Goal: Information Seeking & Learning: Learn about a topic

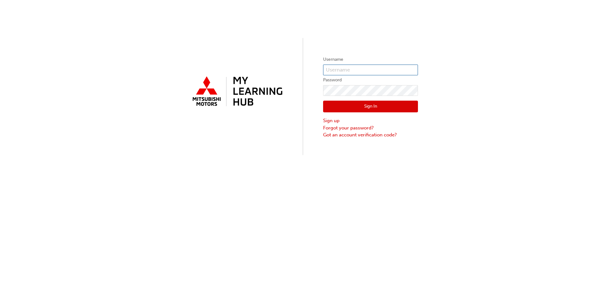
type input "0005935848"
click at [365, 108] on button "Sign In" at bounding box center [370, 107] width 95 height 12
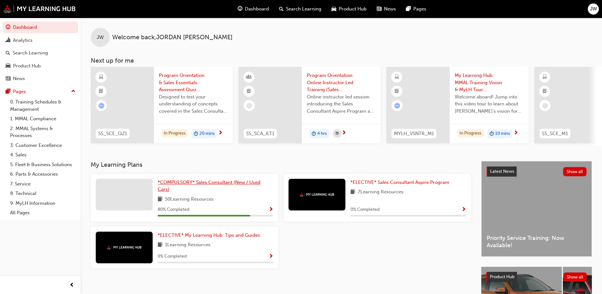
click at [170, 182] on span "*COMPULSORY* Sales Consultant (New / Used Cars)" at bounding box center [209, 185] width 103 height 13
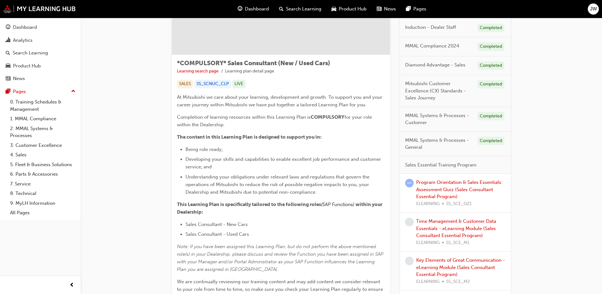
scroll to position [105, 0]
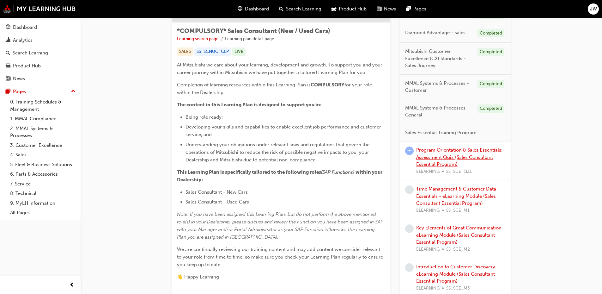
click at [445, 162] on link "Program Orientation & Sales Essentials: Assessment Quiz (Sales Consultant Essen…" at bounding box center [460, 157] width 86 height 20
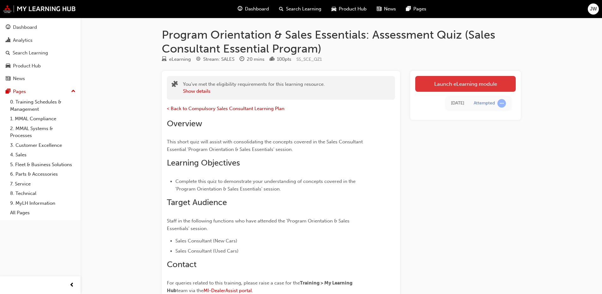
click at [476, 86] on link "Launch eLearning module" at bounding box center [466, 84] width 101 height 16
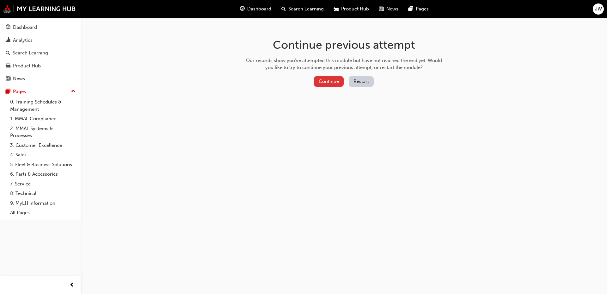
click at [330, 77] on button "Continue" at bounding box center [329, 81] width 30 height 10
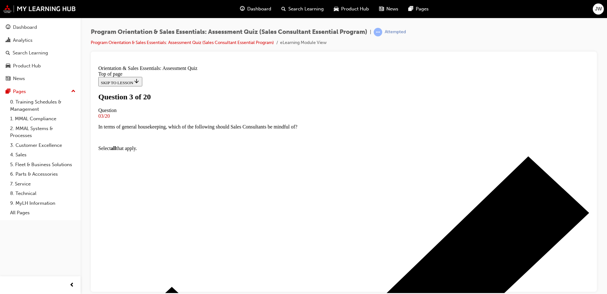
scroll to position [83, 0]
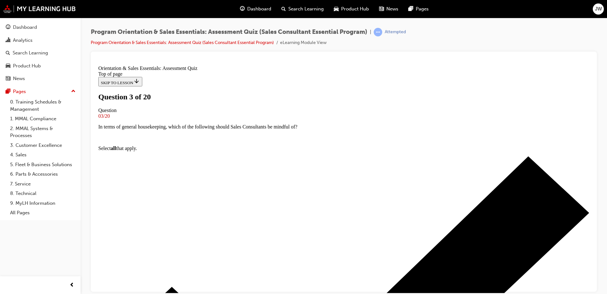
drag, startPoint x: 268, startPoint y: 30, endPoint x: 363, endPoint y: 34, distance: 94.6
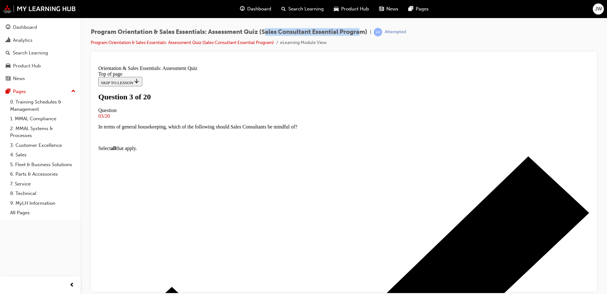
click at [363, 34] on span "Program Orientation & Sales Essentials: Assessment Quiz (Sales Consultant Essen…" at bounding box center [229, 31] width 277 height 7
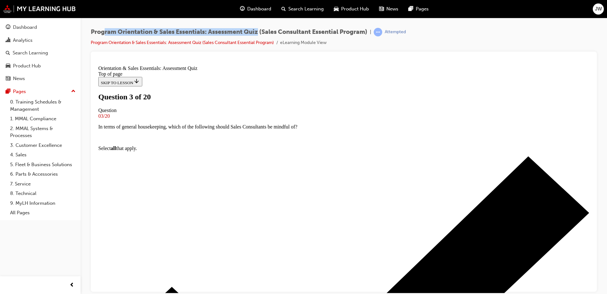
drag, startPoint x: 104, startPoint y: 30, endPoint x: 261, endPoint y: 22, distance: 157.1
click at [261, 22] on div "Program Orientation & Sales Essentials: Assessment Quiz (Sales Consultant Essen…" at bounding box center [344, 148] width 527 height 260
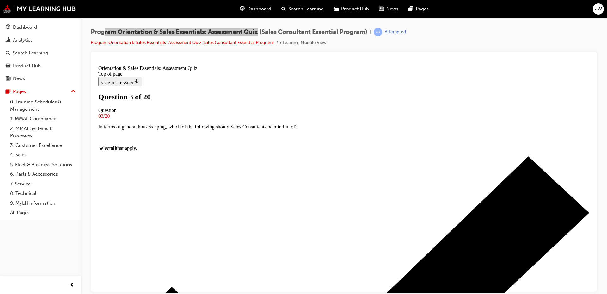
drag, startPoint x: 265, startPoint y: 220, endPoint x: 267, endPoint y: 211, distance: 9.5
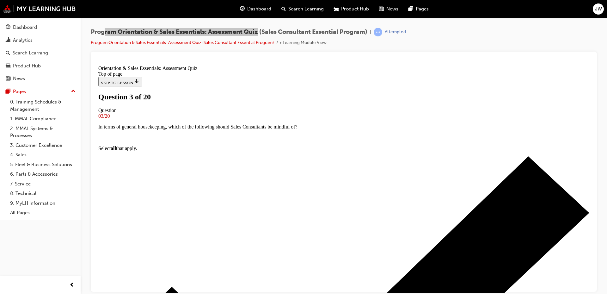
scroll to position [83, 0]
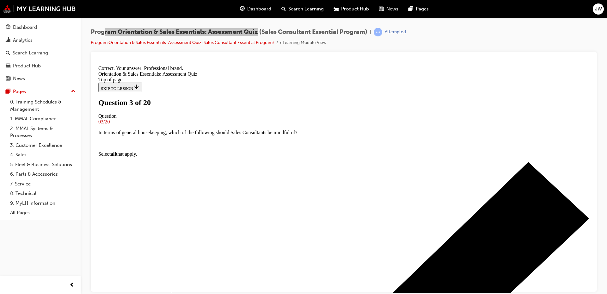
scroll to position [102, 0]
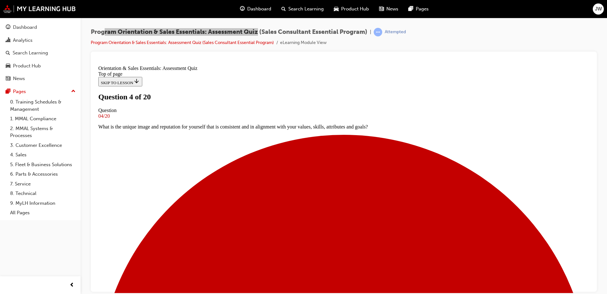
scroll to position [83, 0]
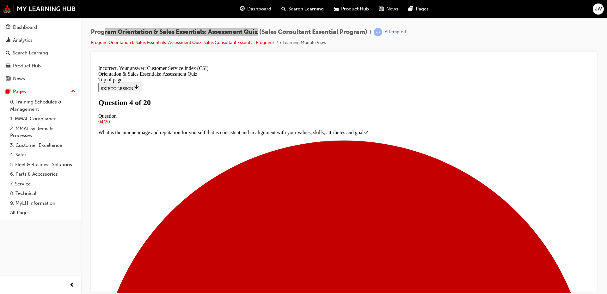
scroll to position [102, 0]
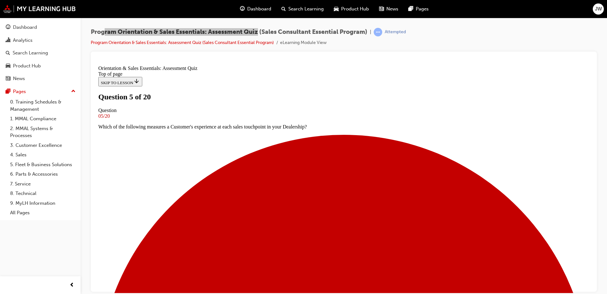
scroll to position [0, 0]
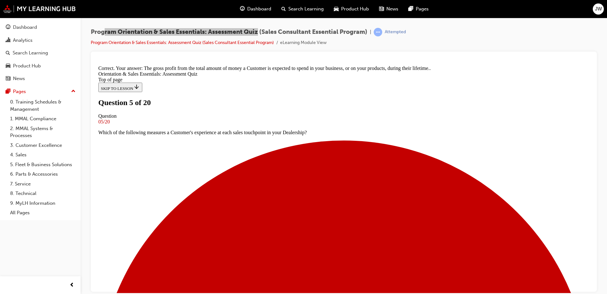
scroll to position [123, 0]
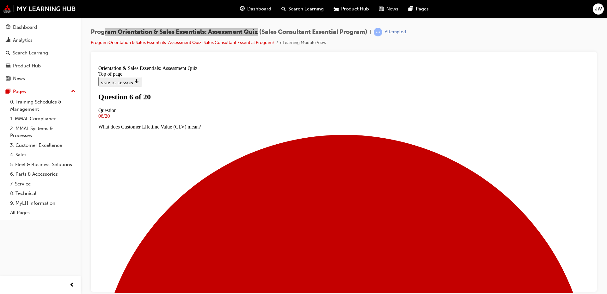
scroll to position [0, 0]
drag, startPoint x: 356, startPoint y: 238, endPoint x: 358, endPoint y: 233, distance: 5.2
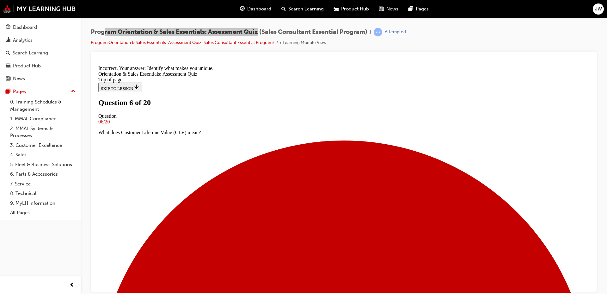
scroll to position [92, 0]
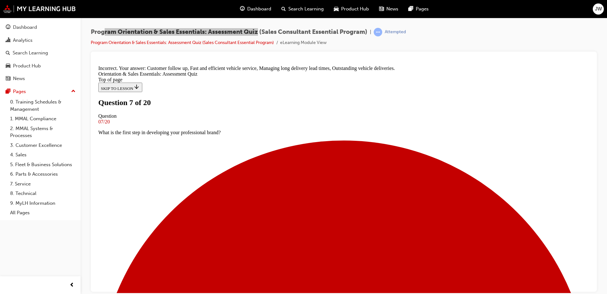
scroll to position [124, 0]
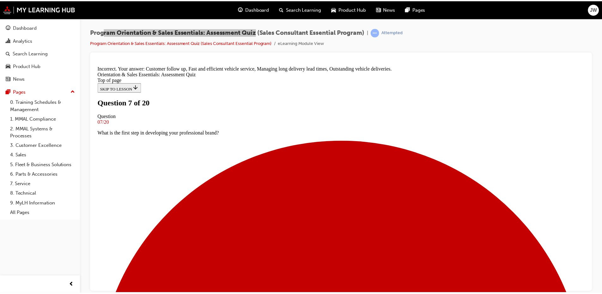
scroll to position [0, 0]
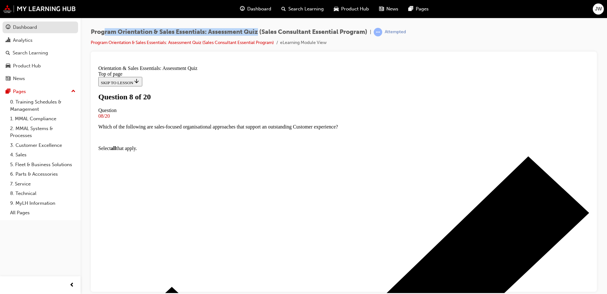
click at [32, 30] on div "Dashboard" at bounding box center [25, 27] width 24 height 7
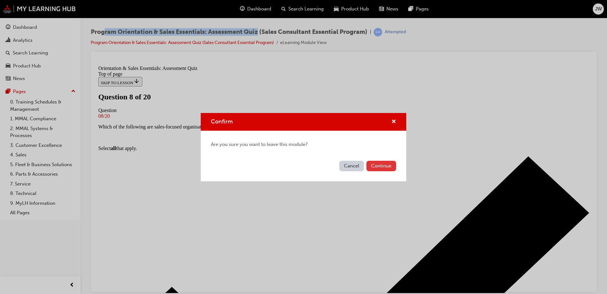
click at [389, 170] on button "Continue" at bounding box center [382, 166] width 30 height 10
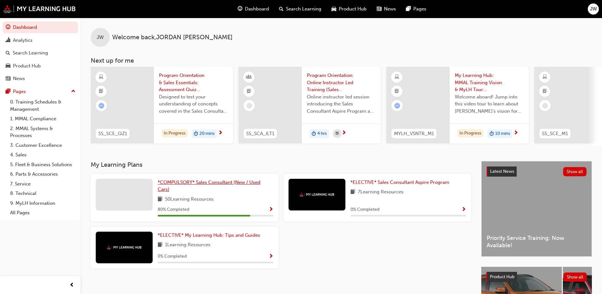
click at [222, 183] on span "*COMPULSORY* Sales Consultant (New / Used Cars)" at bounding box center [209, 185] width 103 height 13
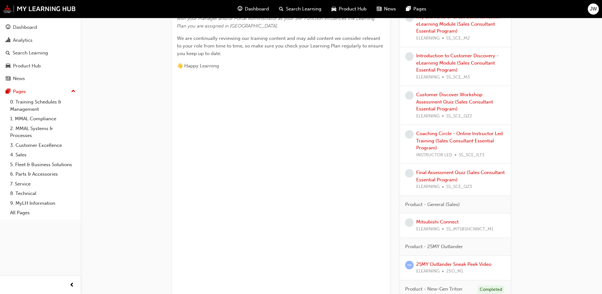
scroll to position [422, 0]
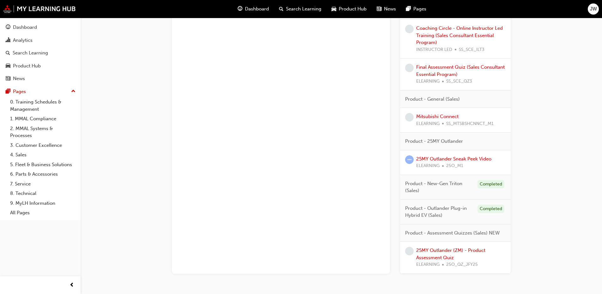
click at [464, 254] on div "25MY Outlander (ZM) - Product Assessment Quiz ELEARNING 25O_QZ_JFY25" at bounding box center [461, 258] width 89 height 22
click at [462, 254] on div "25MY Outlander (ZM) - Product Assessment Quiz ELEARNING 25O_QZ_JFY25" at bounding box center [461, 258] width 89 height 22
click at [462, 252] on link "25MY Outlander (ZM) - Product Assessment Quiz" at bounding box center [451, 253] width 69 height 13
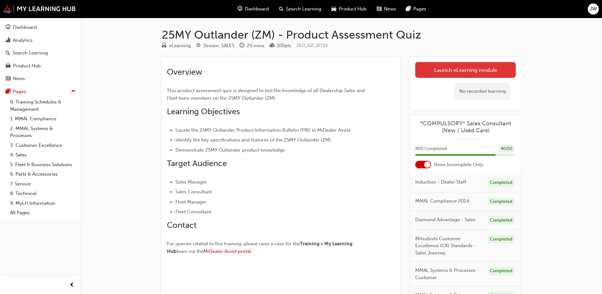
click at [441, 73] on link "Launch eLearning module" at bounding box center [466, 70] width 101 height 16
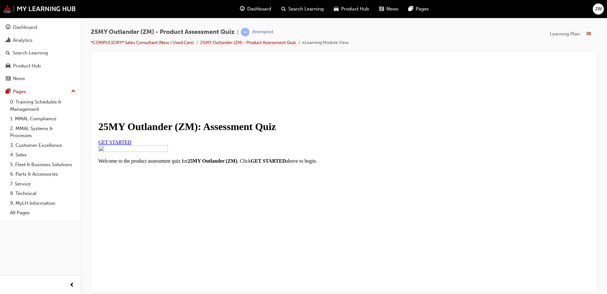
click at [132, 145] on span "GET STARTED" at bounding box center [114, 141] width 33 height 5
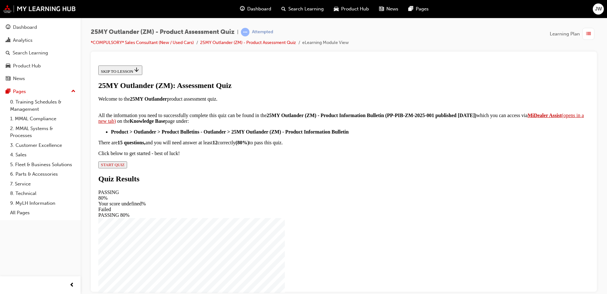
scroll to position [100, 0]
click at [250, 168] on div "25MY Outlander (ZM): Assessment Quiz Welcome to the 25MY Outlander product asse…" at bounding box center [343, 124] width 491 height 87
click at [251, 168] on div "25MY Outlander (ZM): Assessment Quiz Welcome to the 25MY Outlander product asse…" at bounding box center [343, 124] width 491 height 87
click at [125, 167] on span "START QUIZ" at bounding box center [113, 164] width 24 height 5
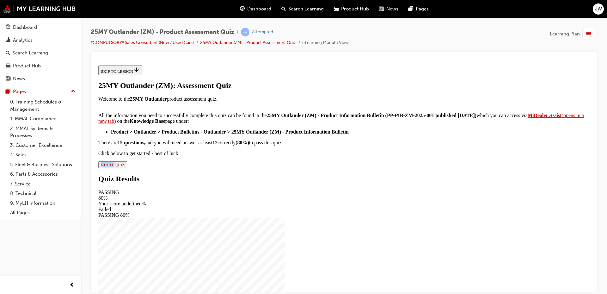
scroll to position [50, 0]
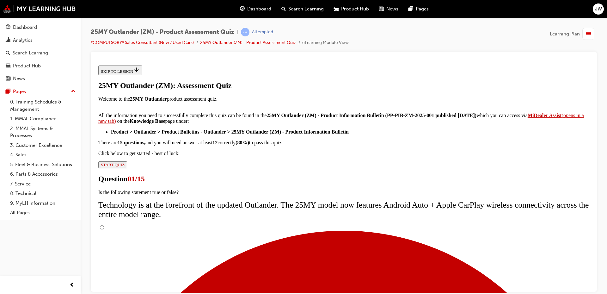
click at [104, 225] on input "True" at bounding box center [102, 227] width 4 height 4
radio input "true"
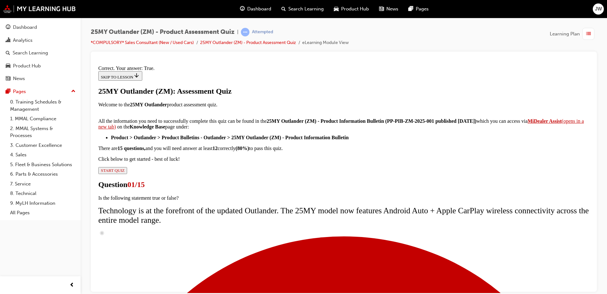
scroll to position [71, 0]
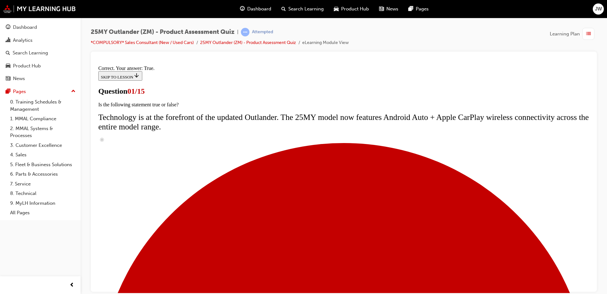
radio input "true"
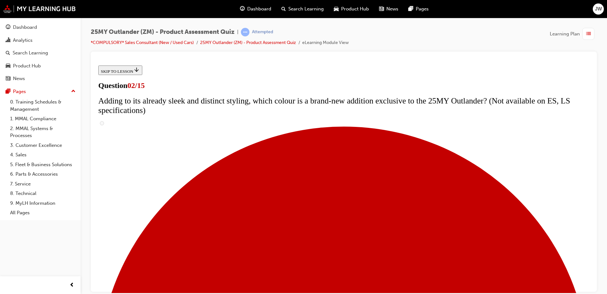
scroll to position [105, 0]
checkbox input "true"
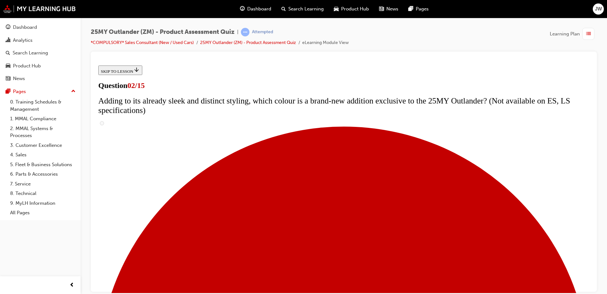
checkbox input "true"
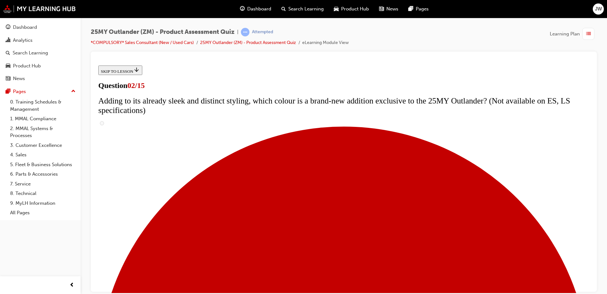
checkbox input "true"
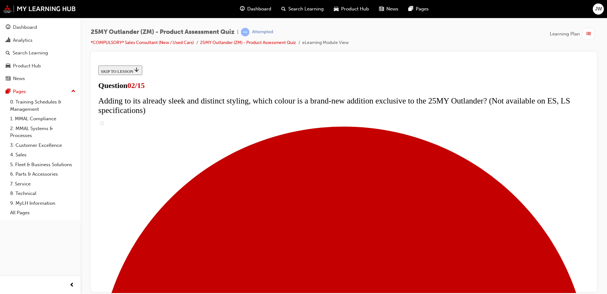
scroll to position [105, 0]
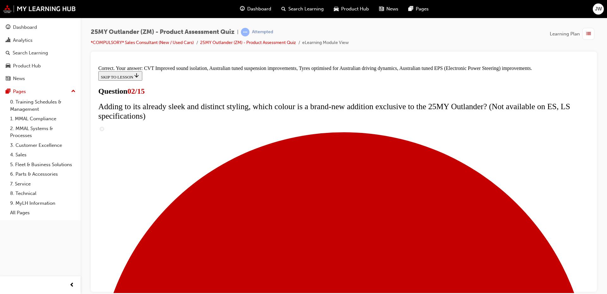
scroll to position [172, 0]
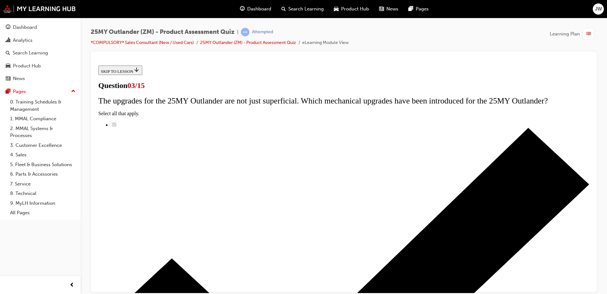
radio input "true"
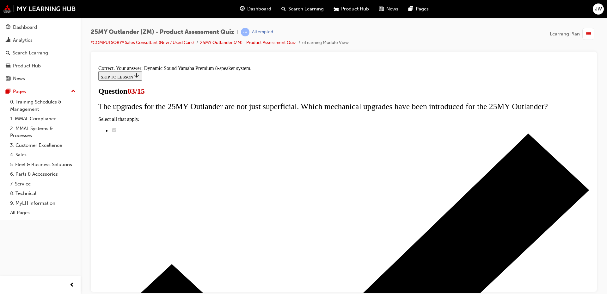
scroll to position [100, 0]
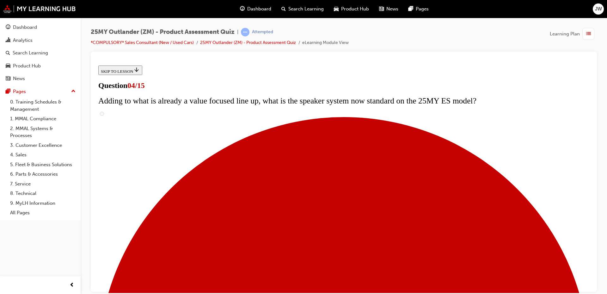
scroll to position [72, 0]
checkbox input "true"
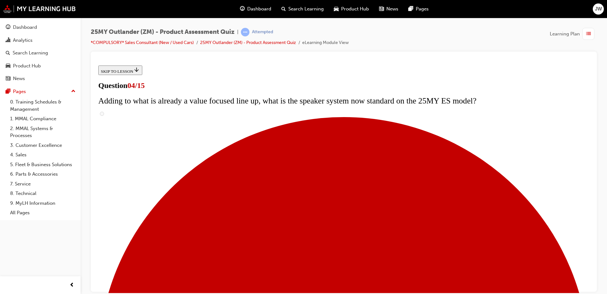
checkbox input "true"
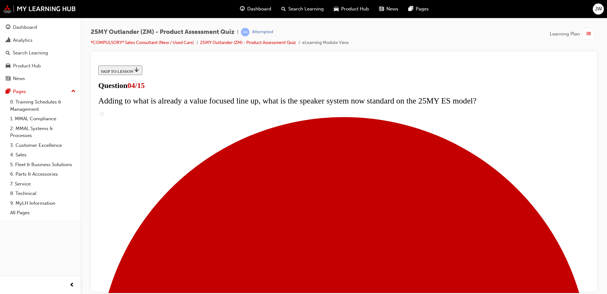
scroll to position [177, 0]
checkbox input "true"
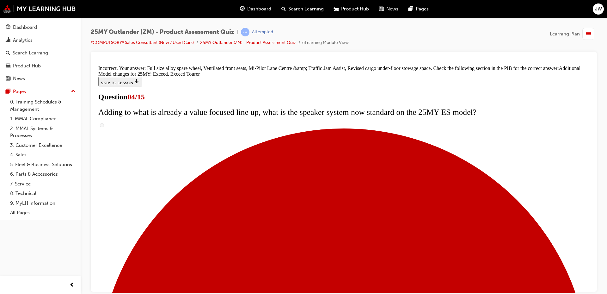
scroll to position [236, 0]
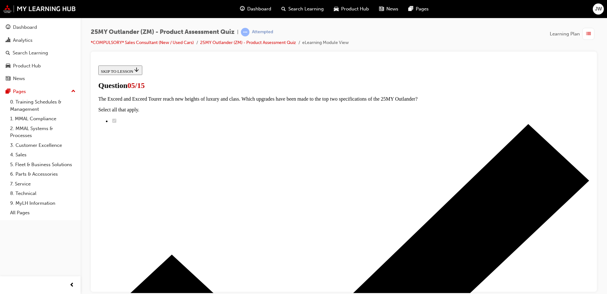
scroll to position [105, 0]
radio input "true"
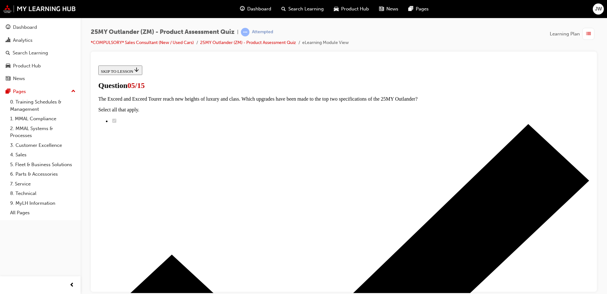
radio input "true"
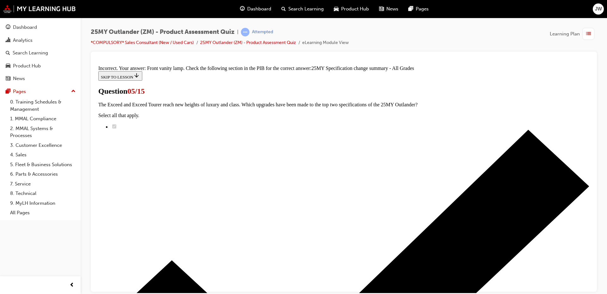
scroll to position [189, 0]
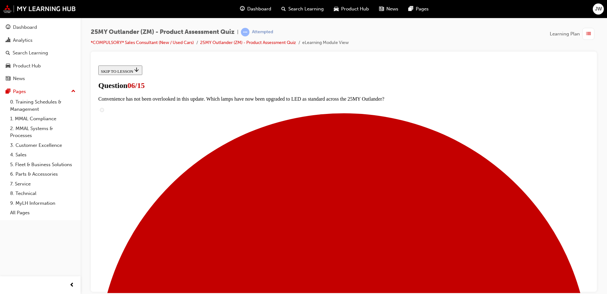
scroll to position [137, 0]
radio input "true"
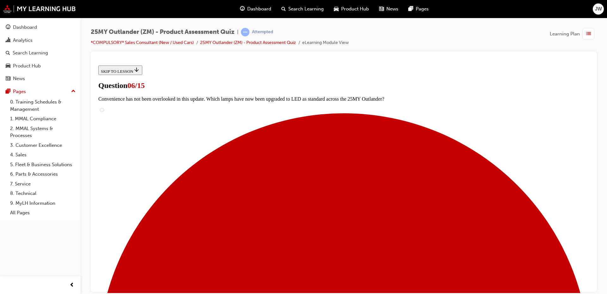
radio input "true"
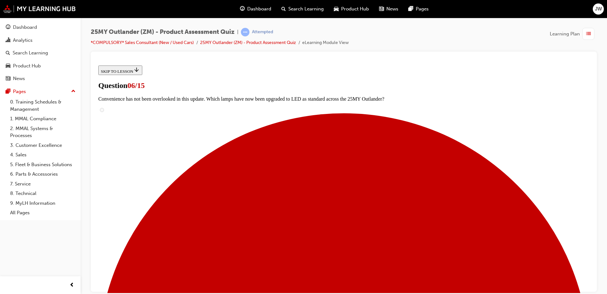
radio input "true"
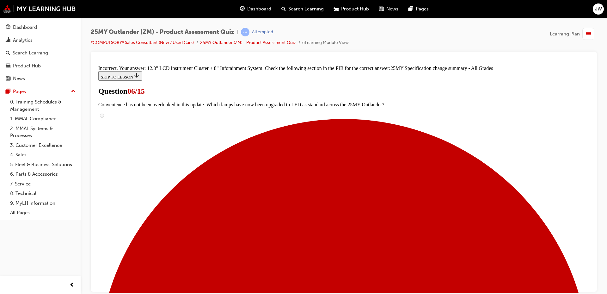
scroll to position [249, 0]
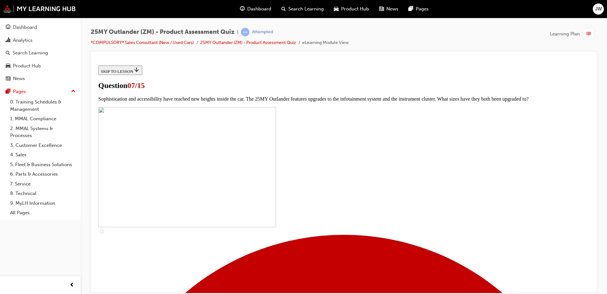
scroll to position [211, 0]
checkbox input "true"
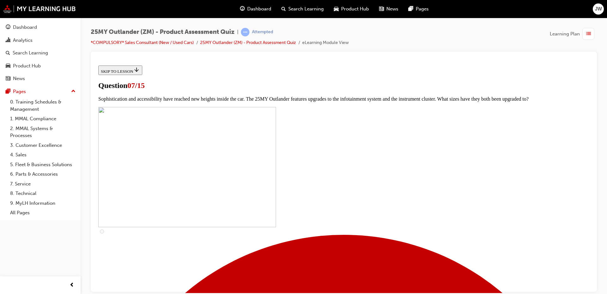
checkbox input "true"
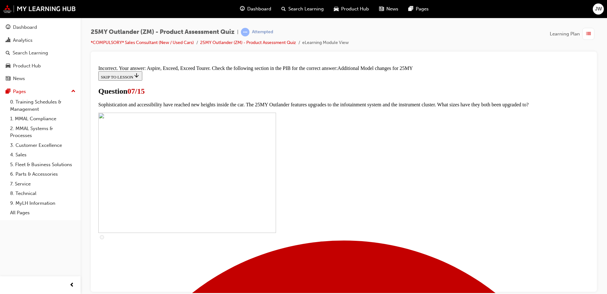
scroll to position [321, 0]
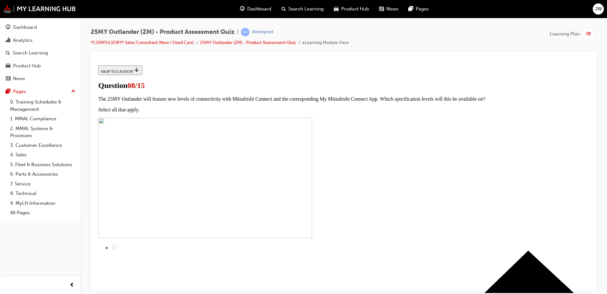
radio input "true"
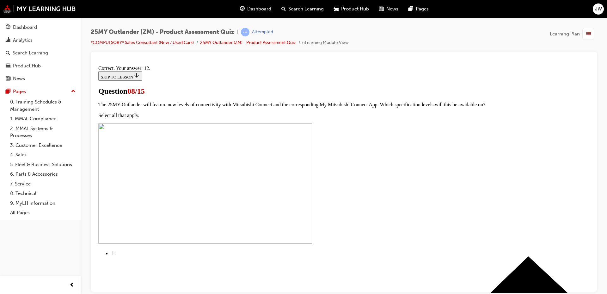
scroll to position [100, 0]
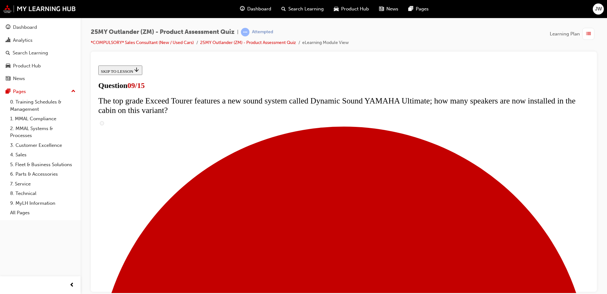
scroll to position [306, 0]
radio input "true"
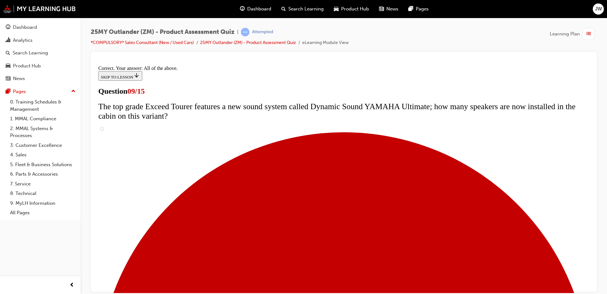
scroll to position [326, 0]
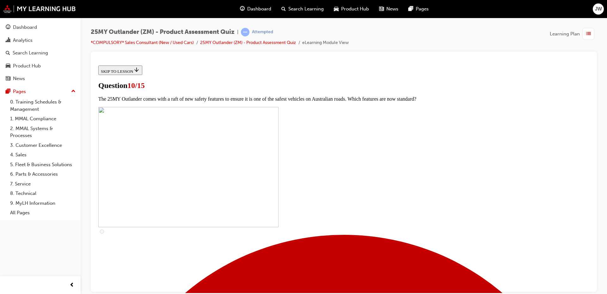
scroll to position [105, 0]
checkbox input "true"
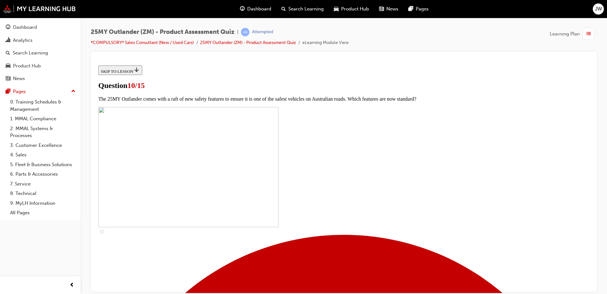
checkbox input "true"
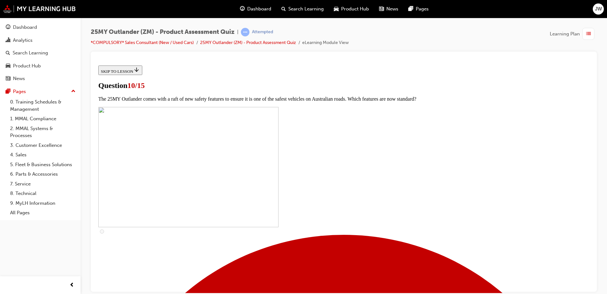
checkbox input "true"
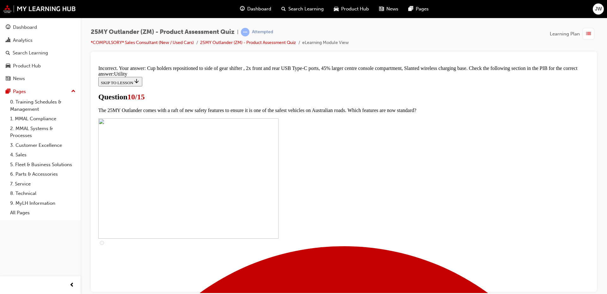
scroll to position [306, 0]
drag, startPoint x: 341, startPoint y: 275, endPoint x: 341, endPoint y: 271, distance: 3.8
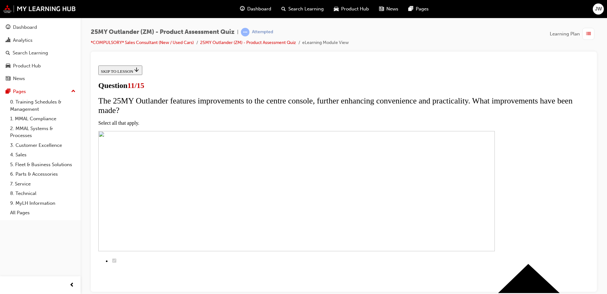
scroll to position [105, 0]
checkbox input "true"
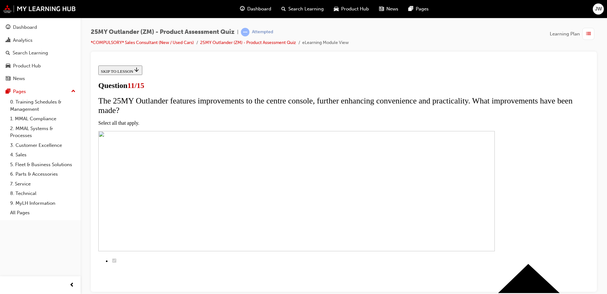
checkbox input "true"
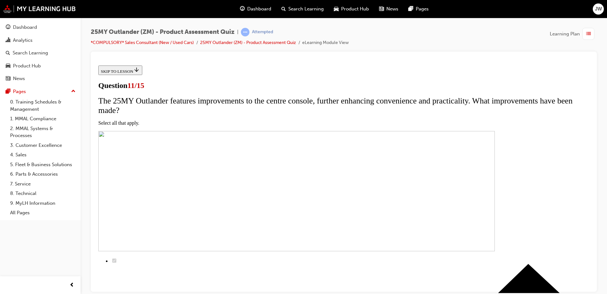
checkbox input "true"
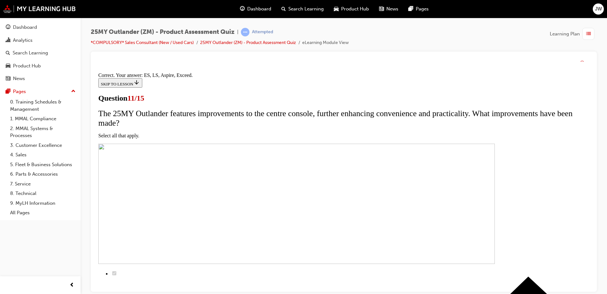
scroll to position [147, 0]
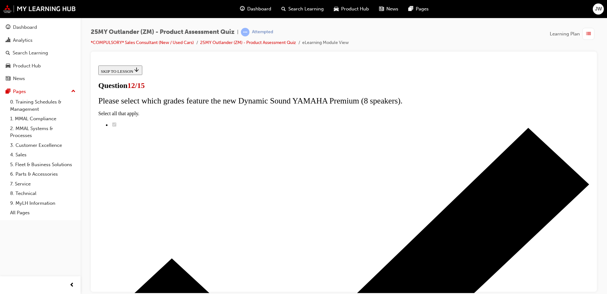
radio input "true"
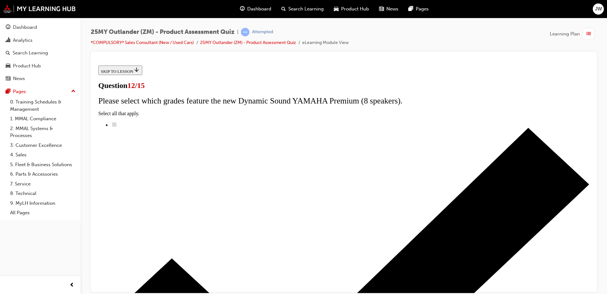
radio input "true"
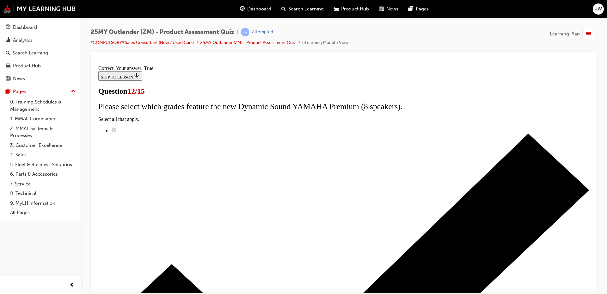
scroll to position [71, 0]
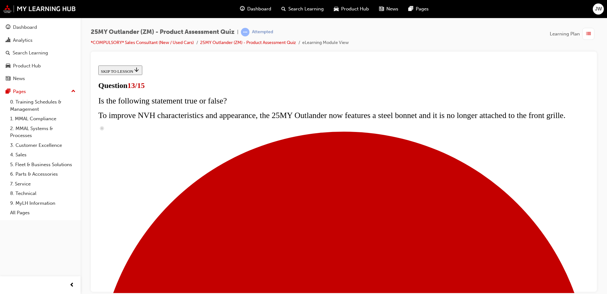
scroll to position [105, 0]
radio input "true"
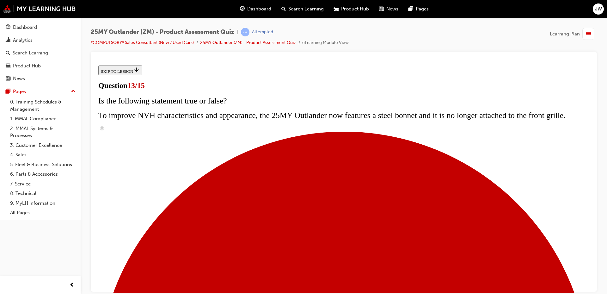
radio input "true"
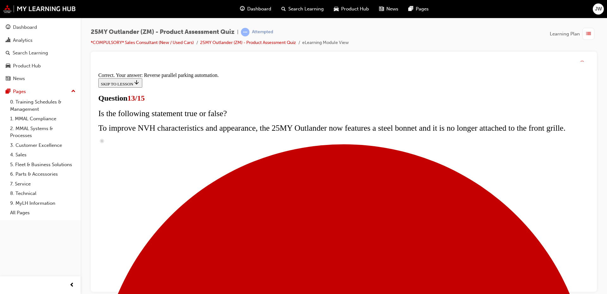
scroll to position [161, 0]
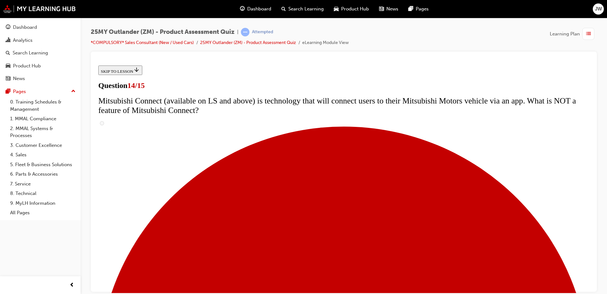
scroll to position [211, 0]
radio input "true"
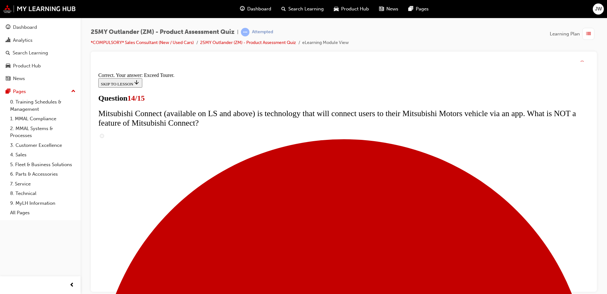
scroll to position [261, 0]
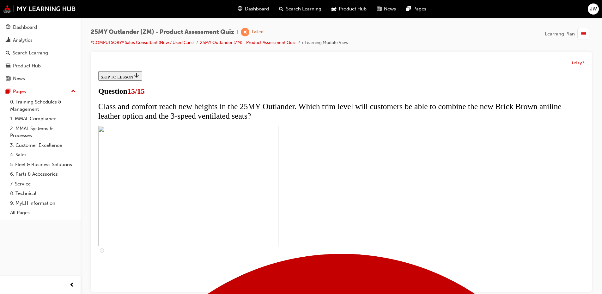
scroll to position [101, 0]
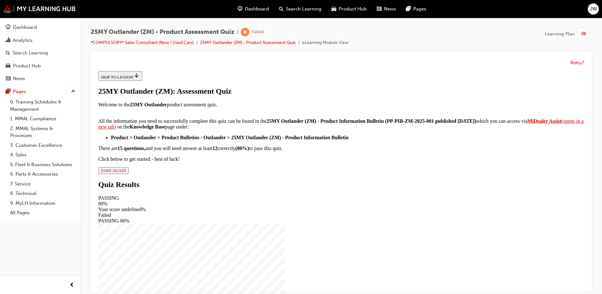
scroll to position [100, 0]
click at [254, 174] on div "25MY Outlander (ZM): Assessment Quiz Welcome to the 25MY Outlander product asse…" at bounding box center [341, 130] width 486 height 87
click at [255, 174] on div "25MY Outlander (ZM): Assessment Quiz Welcome to the 25MY Outlander product asse…" at bounding box center [341, 130] width 486 height 87
click at [126, 173] on span "TAKE AGAIN" at bounding box center [113, 170] width 25 height 5
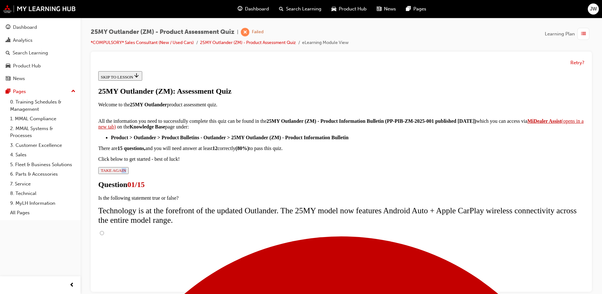
scroll to position [50, 0]
click at [104, 231] on input "True" at bounding box center [102, 233] width 4 height 4
radio input "true"
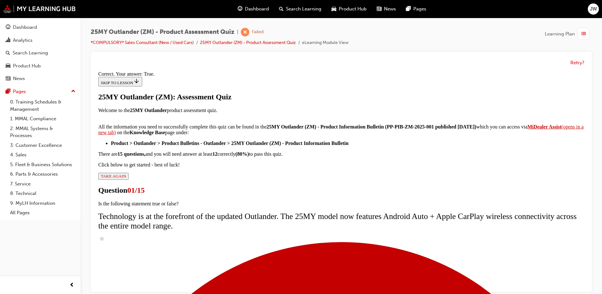
scroll to position [71, 0]
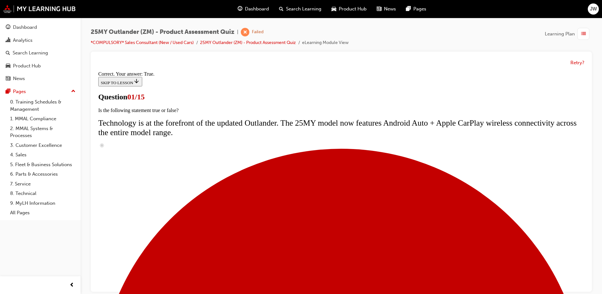
radio input "true"
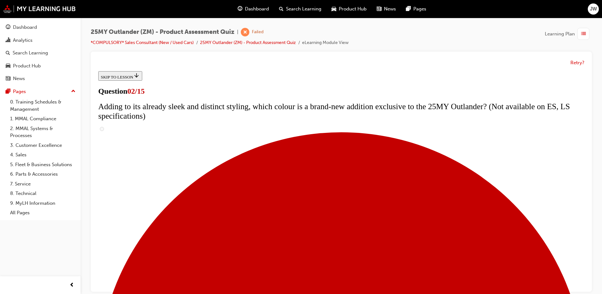
checkbox input "true"
drag, startPoint x: 316, startPoint y: 248, endPoint x: 317, endPoint y: 244, distance: 4.8
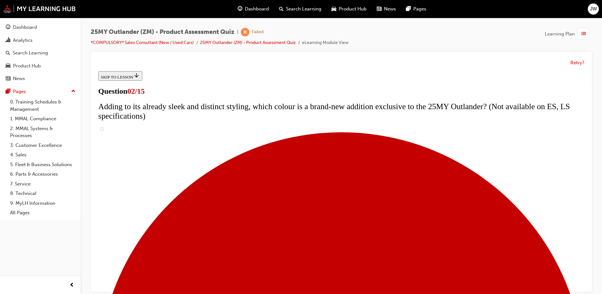
checkbox input "true"
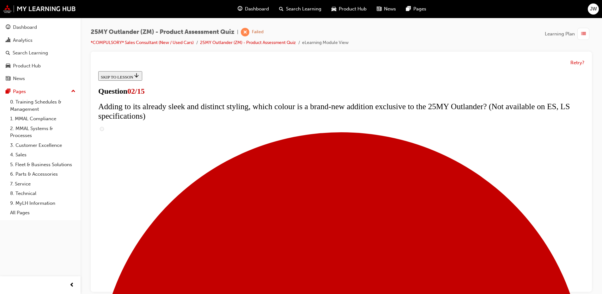
checkbox input "true"
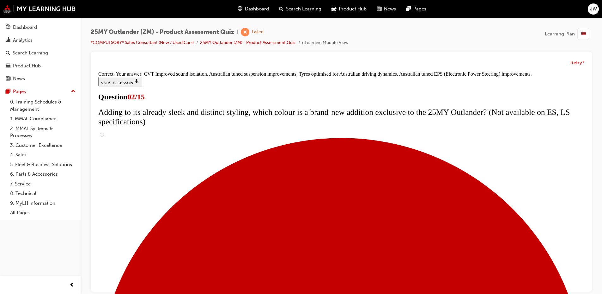
scroll to position [172, 0]
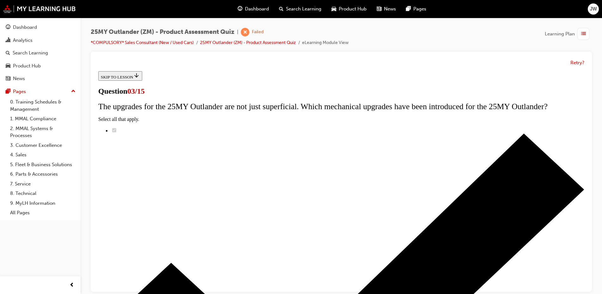
scroll to position [0, 0]
radio input "true"
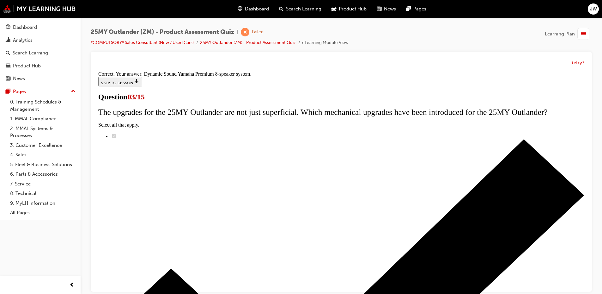
scroll to position [100, 0]
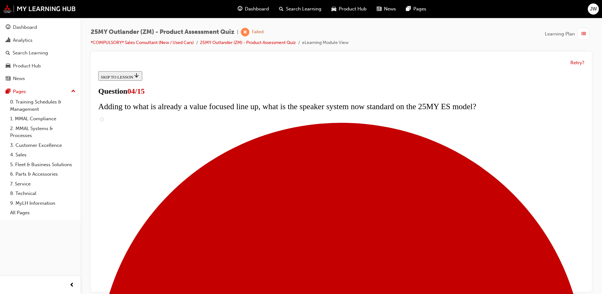
scroll to position [5, 0]
checkbox input "true"
drag, startPoint x: 242, startPoint y: 154, endPoint x: 455, endPoint y: 169, distance: 213.4
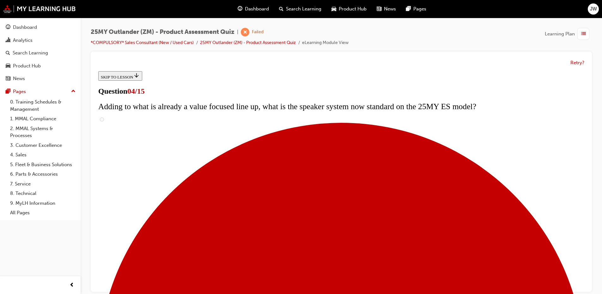
copy span "The Exceed and Exceed Tourer reach new heights of luxury and class. Which upgra…"
drag, startPoint x: 232, startPoint y: 153, endPoint x: 371, endPoint y: 198, distance: 146.0
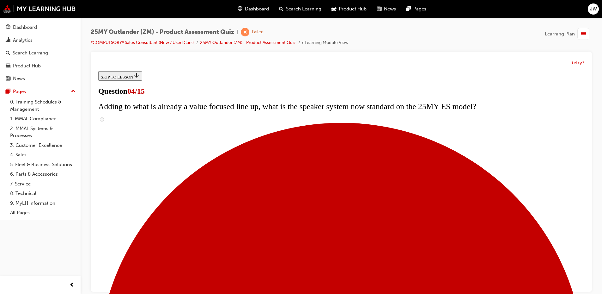
copy div "The Exceed and Exceed Tourer reach new heights of luxury and class. Which upgra…"
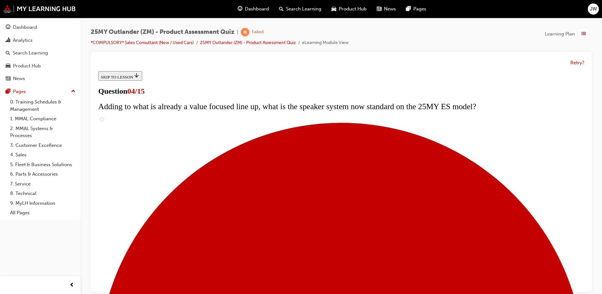
checkbox input "true"
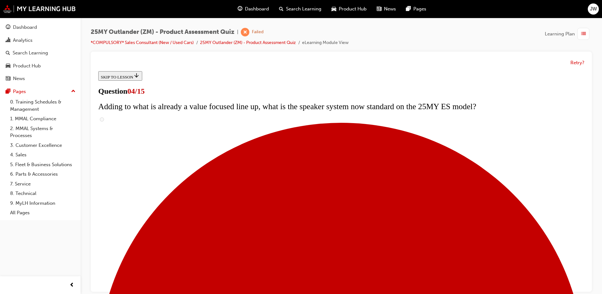
checkbox input "true"
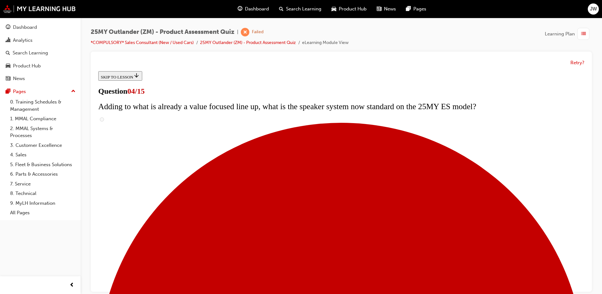
scroll to position [177, 0]
checkbox input "true"
drag, startPoint x: 296, startPoint y: 151, endPoint x: 282, endPoint y: 161, distance: 17.0
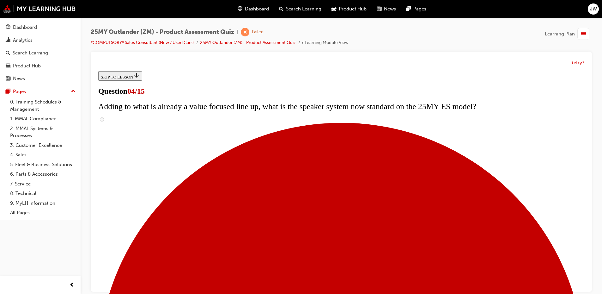
checkbox input "false"
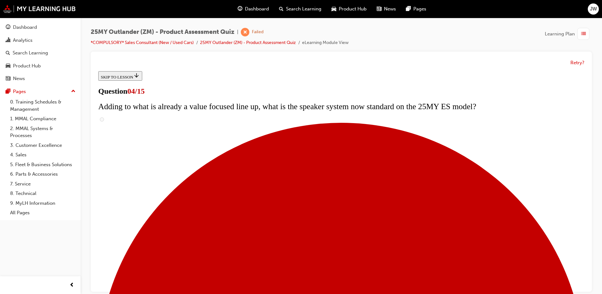
checkbox input "true"
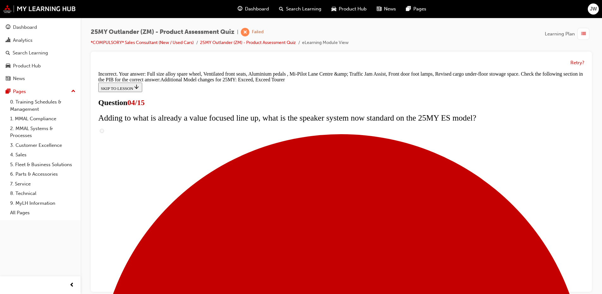
scroll to position [131, 0]
drag, startPoint x: 330, startPoint y: 270, endPoint x: 330, endPoint y: 276, distance: 6.1
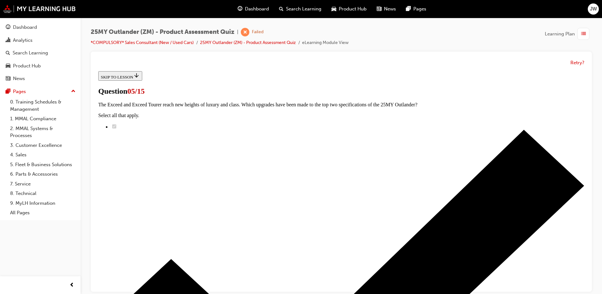
scroll to position [105, 0]
radio input "true"
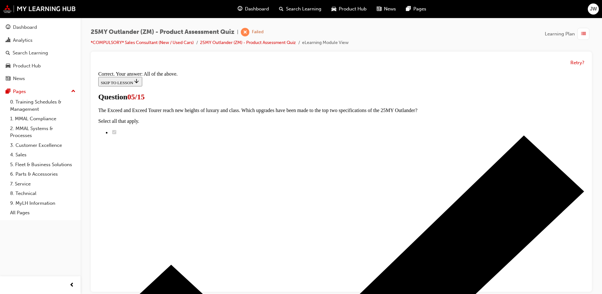
scroll to position [151, 0]
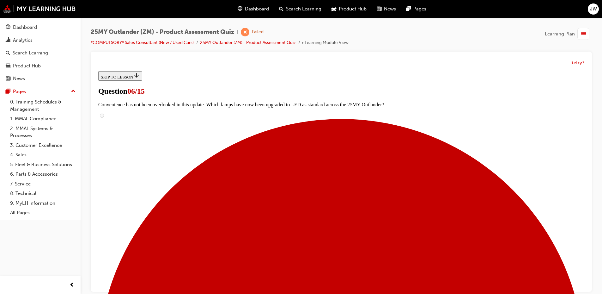
scroll to position [190, 0]
radio input "true"
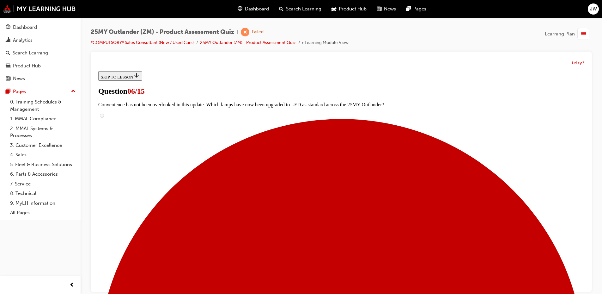
scroll to position [85, 0]
drag, startPoint x: 307, startPoint y: 251, endPoint x: 311, endPoint y: 250, distance: 4.3
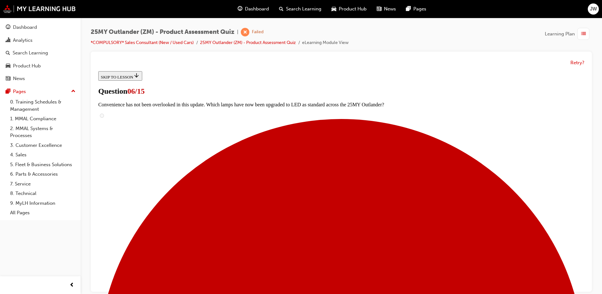
radio input "true"
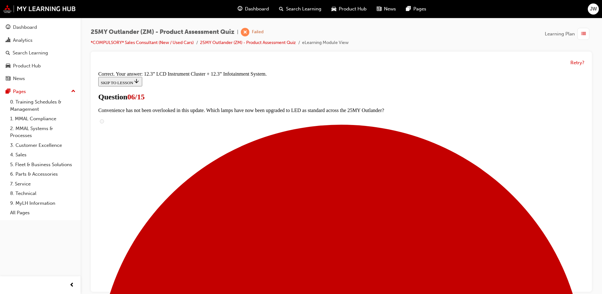
scroll to position [210, 0]
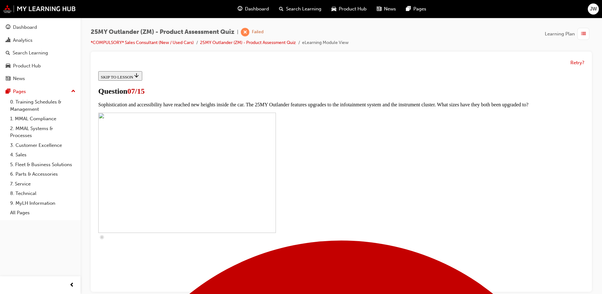
scroll to position [211, 0]
checkbox input "true"
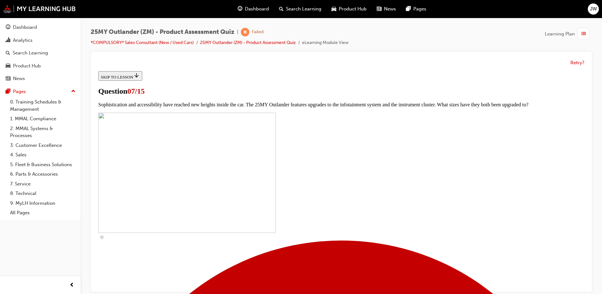
checkbox input "true"
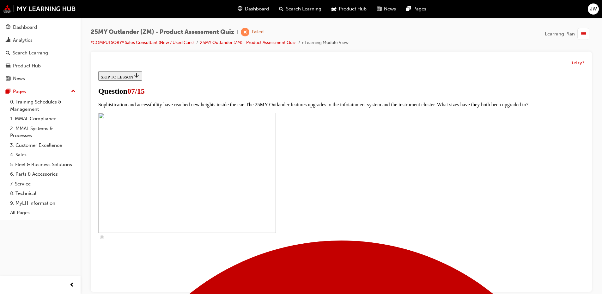
drag, startPoint x: 279, startPoint y: 239, endPoint x: 280, endPoint y: 243, distance: 4.5
checkbox input "true"
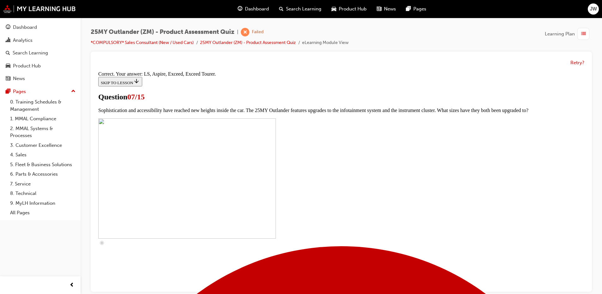
scroll to position [282, 0]
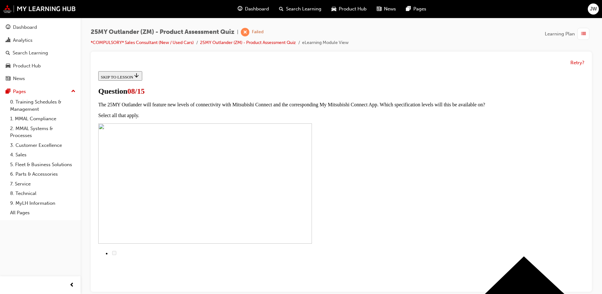
scroll to position [0, 0]
radio input "true"
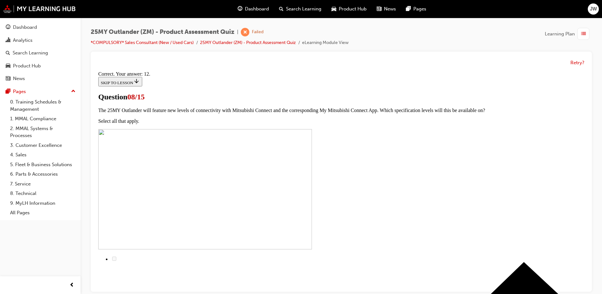
scroll to position [100, 0]
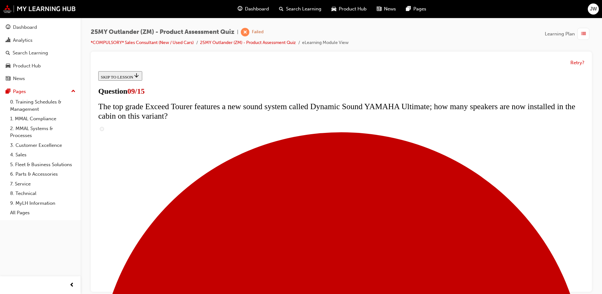
scroll to position [236, 0]
radio input "true"
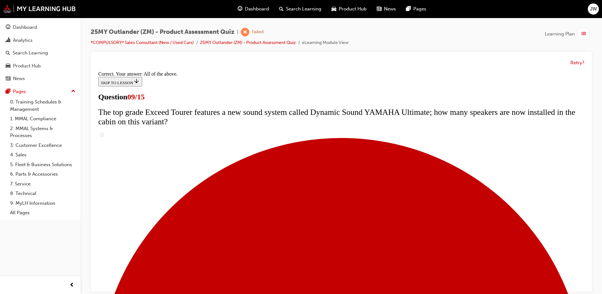
scroll to position [326, 0]
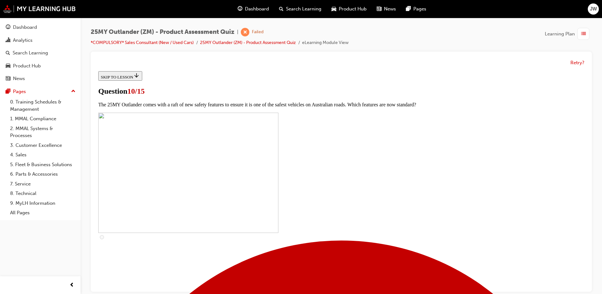
scroll to position [105, 0]
checkbox input "true"
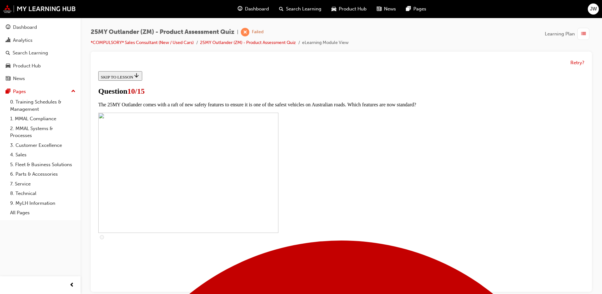
checkbox input "true"
drag, startPoint x: 333, startPoint y: 266, endPoint x: 343, endPoint y: 247, distance: 22.4
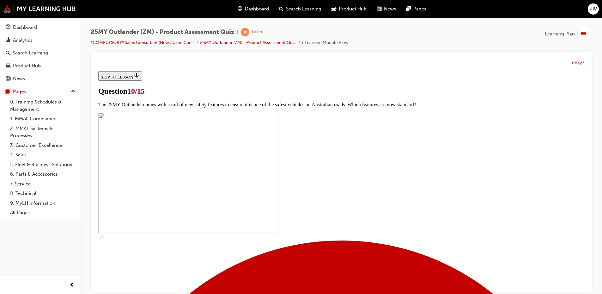
checkbox input "true"
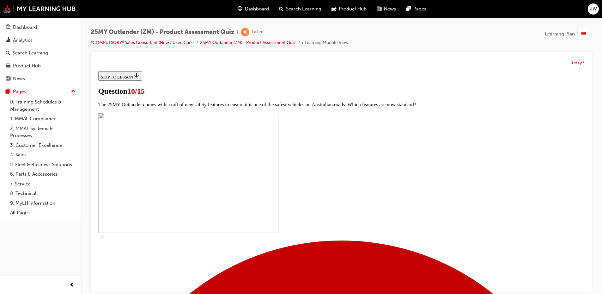
checkbox input "true"
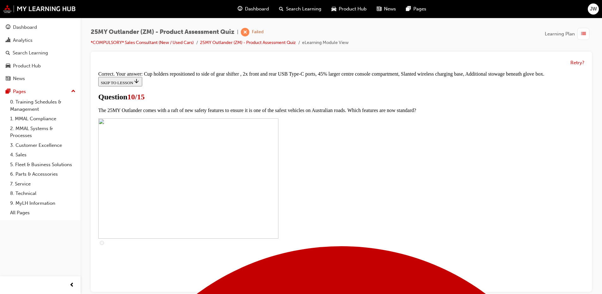
scroll to position [267, 0]
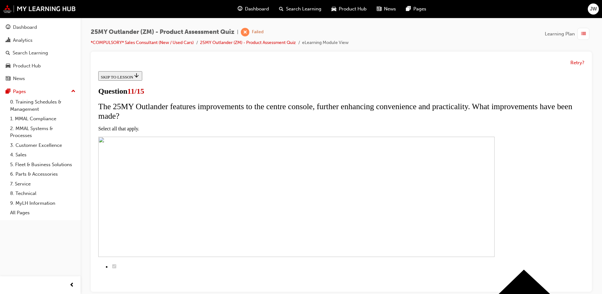
scroll to position [105, 0]
drag, startPoint x: 336, startPoint y: 122, endPoint x: 336, endPoint y: 135, distance: 13.6
checkbox input "true"
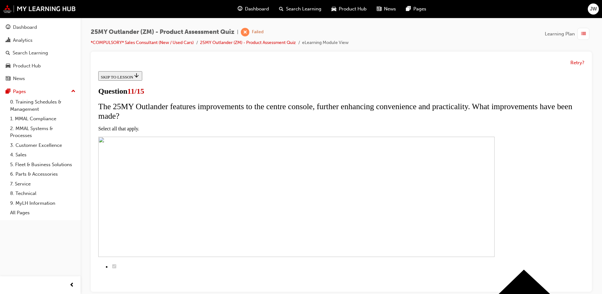
checkbox input "true"
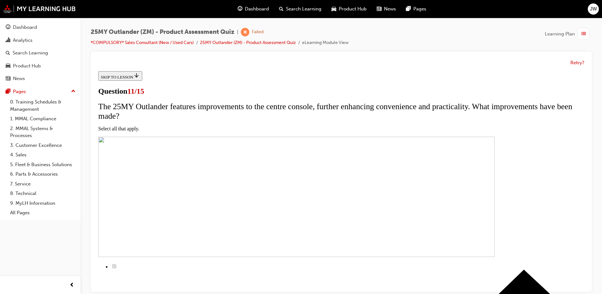
checkbox input "true"
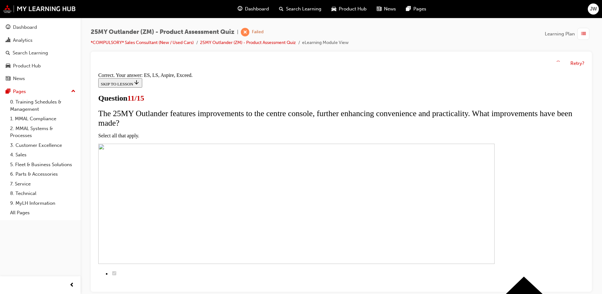
scroll to position [147, 0]
drag, startPoint x: 341, startPoint y: 268, endPoint x: 338, endPoint y: 271, distance: 4.5
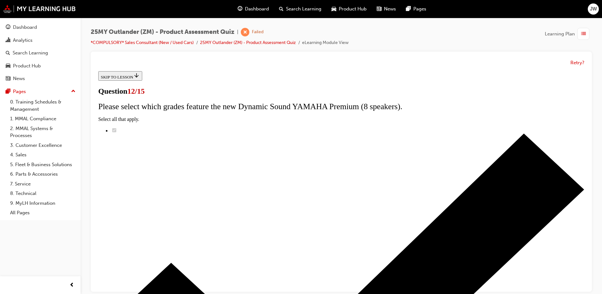
scroll to position [50, 0]
radio input "true"
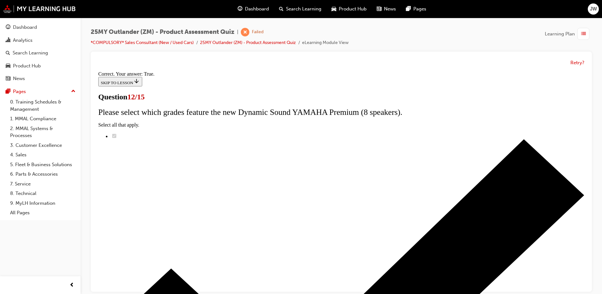
scroll to position [71, 0]
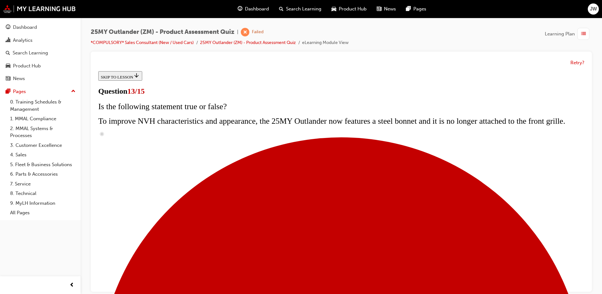
scroll to position [105, 0]
drag, startPoint x: 309, startPoint y: 232, endPoint x: 312, endPoint y: 231, distance: 3.4
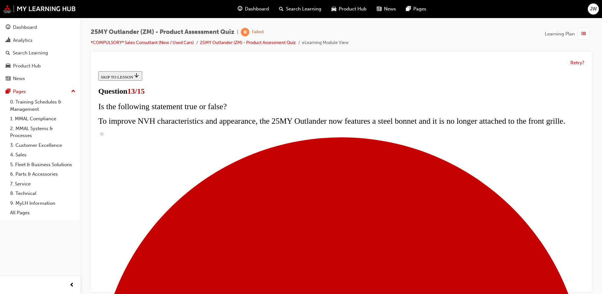
radio input "true"
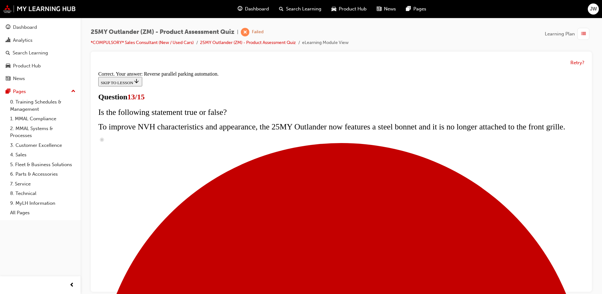
scroll to position [161, 0]
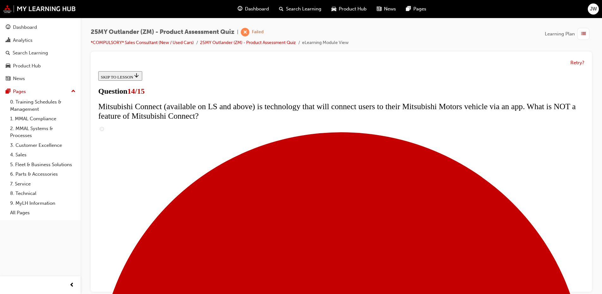
scroll to position [211, 0]
drag, startPoint x: 300, startPoint y: 228, endPoint x: 305, endPoint y: 230, distance: 5.5
radio input "true"
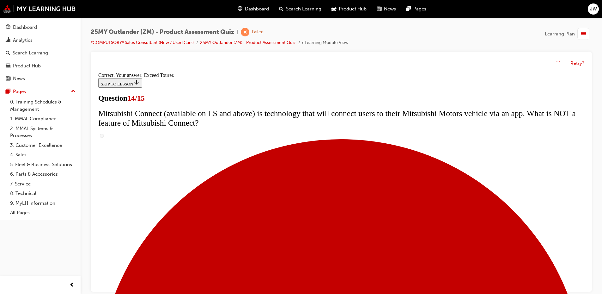
scroll to position [261, 0]
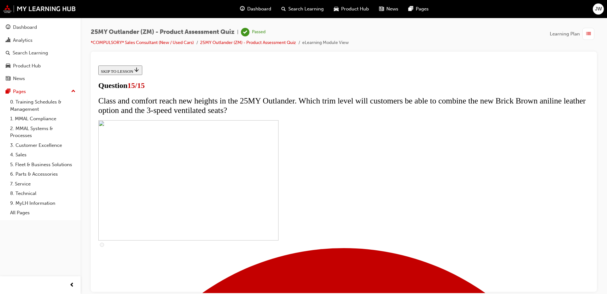
scroll to position [92, 0]
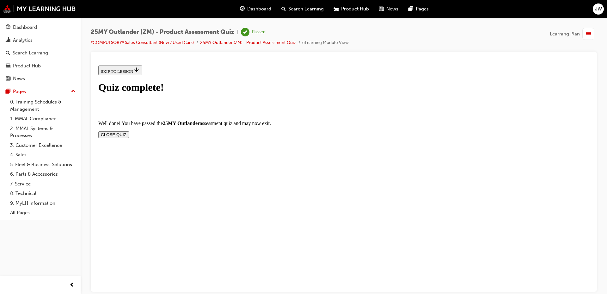
click at [129, 131] on button "CLOSE QUIZ" at bounding box center [113, 134] width 31 height 7
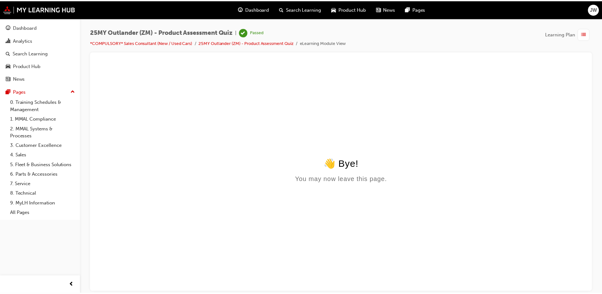
scroll to position [0, 0]
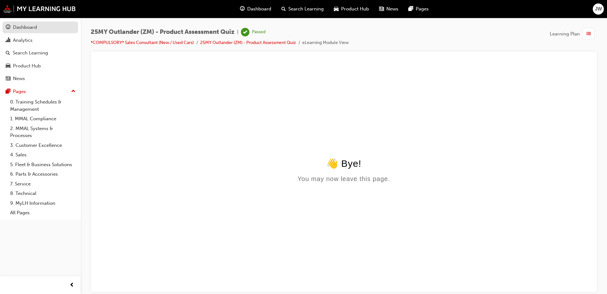
click at [48, 31] on div "Dashboard" at bounding box center [40, 27] width 69 height 8
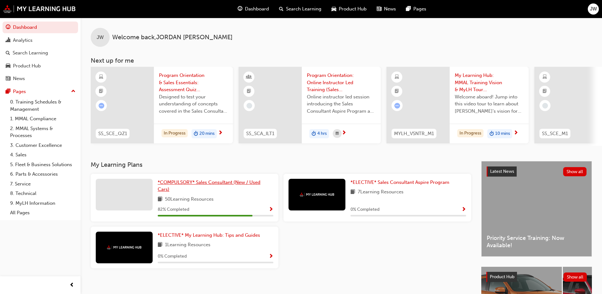
click at [231, 187] on span "*COMPULSORY* Sales Consultant (New / Used Cars)" at bounding box center [209, 185] width 103 height 13
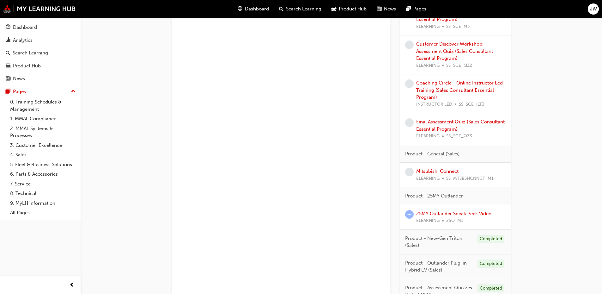
scroll to position [316, 0]
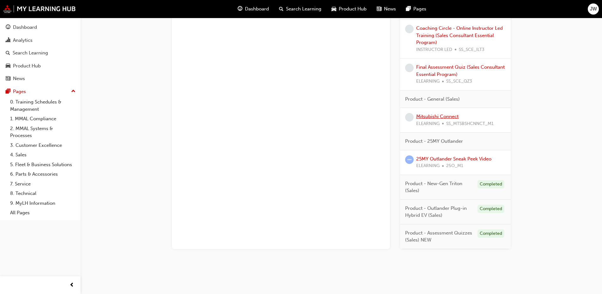
click at [434, 118] on link "Mitsubishi Connect" at bounding box center [438, 117] width 42 height 6
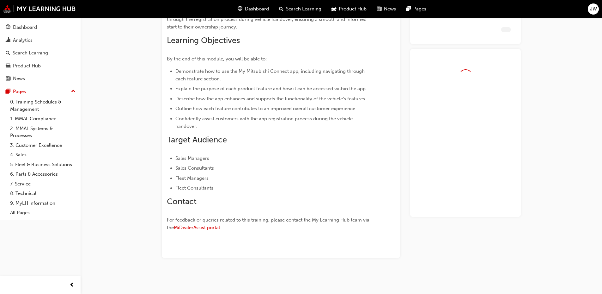
scroll to position [143, 0]
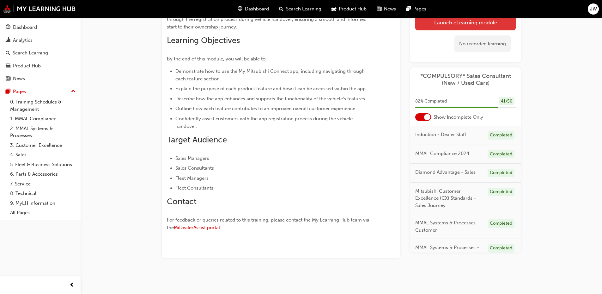
click at [449, 27] on link "Launch eLearning module" at bounding box center [466, 23] width 101 height 16
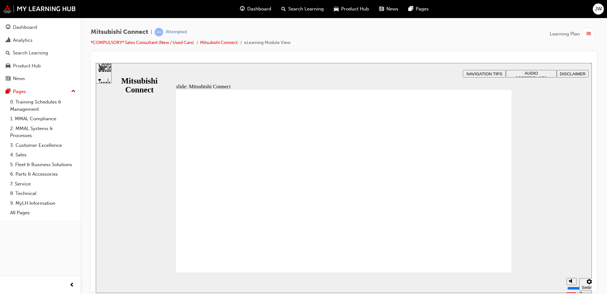
drag, startPoint x: 601, startPoint y: 79, endPoint x: 602, endPoint y: 85, distance: 6.1
click at [602, 85] on div "Mitsubishi Connect | Attempted *COMPULSORY* Sales Consultant (New / Used Cars) …" at bounding box center [344, 148] width 527 height 260
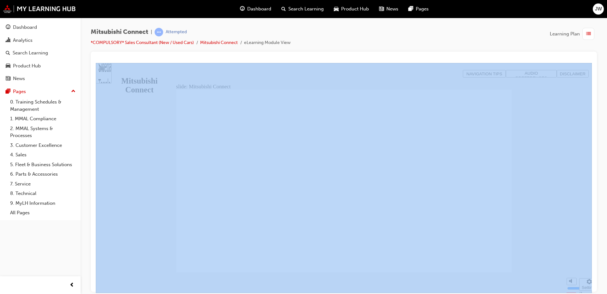
drag, startPoint x: 607, startPoint y: 56, endPoint x: 603, endPoint y: 74, distance: 17.9
click at [604, 73] on div "Mitsubishi Connect | Attempted *COMPULSORY* Sales Consultant (New / Used Cars) …" at bounding box center [344, 148] width 527 height 260
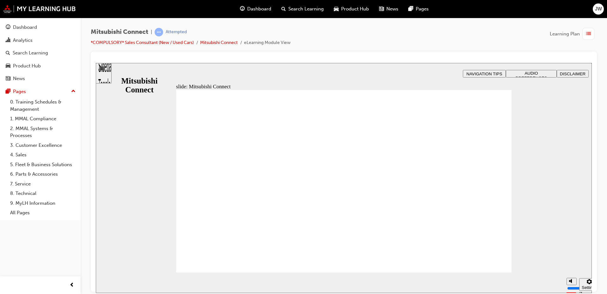
click at [568, 47] on div "Mitsubishi Connect | Attempted *COMPULSORY* Sales Consultant (New / Used Cars) …" at bounding box center [344, 40] width 506 height 24
drag, startPoint x: 582, startPoint y: 241, endPoint x: 581, endPoint y: 248, distance: 6.8
click at [582, 241] on div "slide: Hello and welcome Rectangle 1 B N Rectangle 1 Rectangle 2 Rectangle 3 He…" at bounding box center [344, 178] width 496 height 230
drag, startPoint x: 575, startPoint y: 256, endPoint x: 575, endPoint y: 244, distance: 11.7
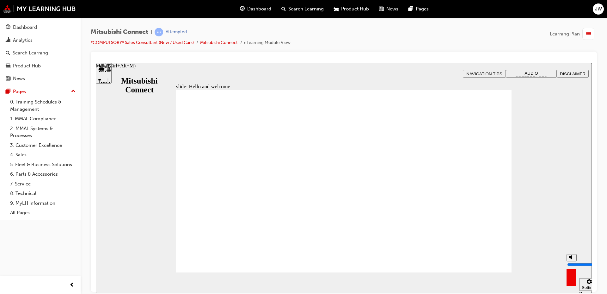
type input "10"
click at [577, 262] on input "volume" at bounding box center [587, 264] width 41 height 5
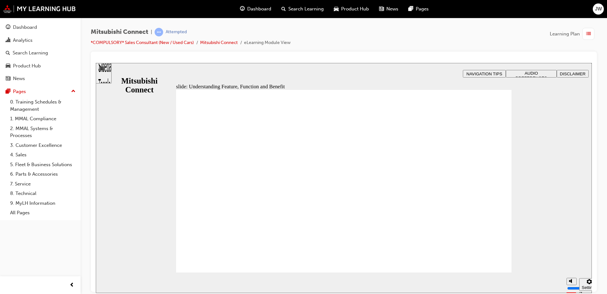
drag, startPoint x: 481, startPoint y: 257, endPoint x: 484, endPoint y: 251, distance: 7.4
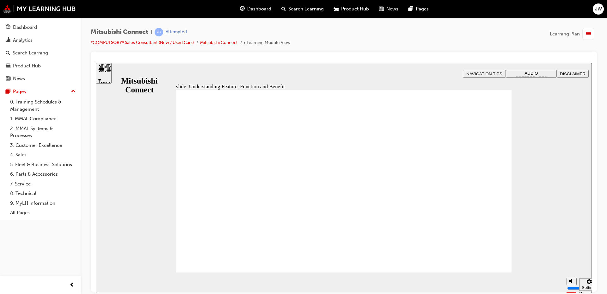
drag, startPoint x: 480, startPoint y: 263, endPoint x: 477, endPoint y: 263, distance: 3.2
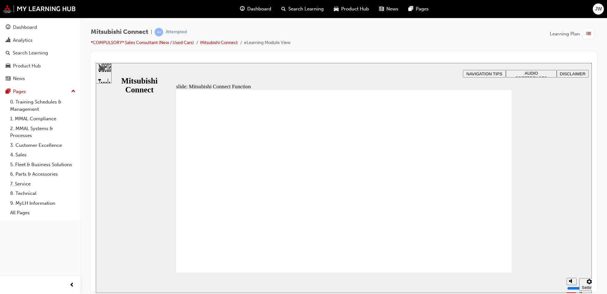
drag, startPoint x: 329, startPoint y: 161, endPoint x: 309, endPoint y: 157, distance: 20.5
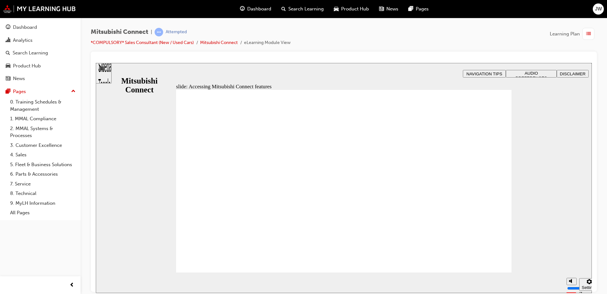
drag, startPoint x: 325, startPoint y: 193, endPoint x: 377, endPoint y: 197, distance: 52.0
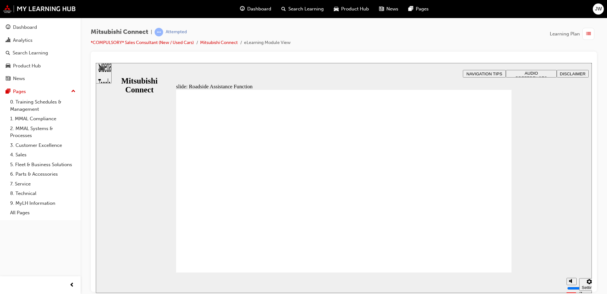
drag, startPoint x: 318, startPoint y: 143, endPoint x: 324, endPoint y: 143, distance: 5.7
checkbox input "true"
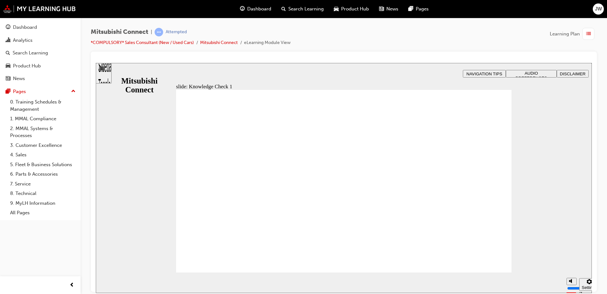
drag, startPoint x: 291, startPoint y: 230, endPoint x: 217, endPoint y: 188, distance: 85.3
checkbox input "true"
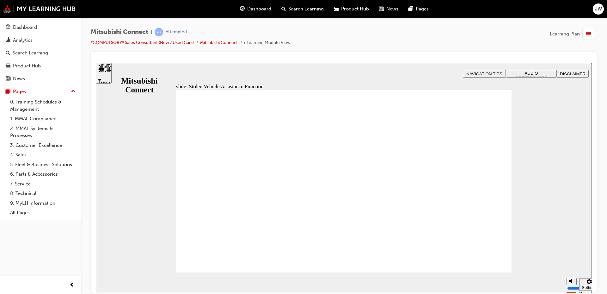
drag, startPoint x: 245, startPoint y: 164, endPoint x: 263, endPoint y: 177, distance: 21.9
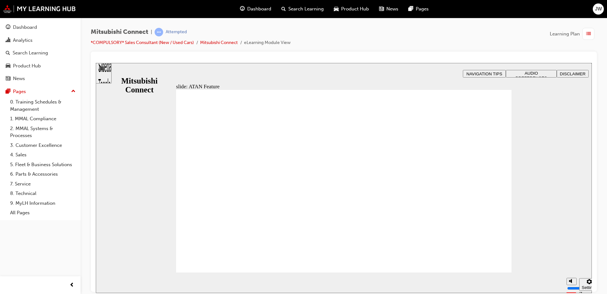
drag, startPoint x: 236, startPoint y: 206, endPoint x: 336, endPoint y: 245, distance: 107.4
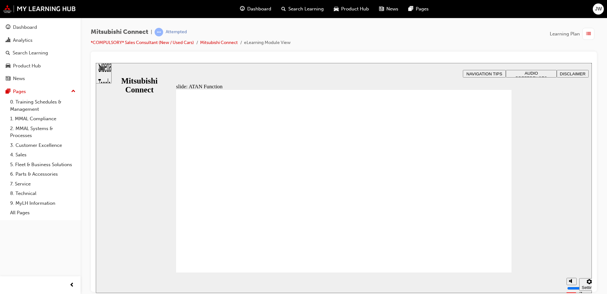
drag, startPoint x: 469, startPoint y: 254, endPoint x: 473, endPoint y: 255, distance: 4.5
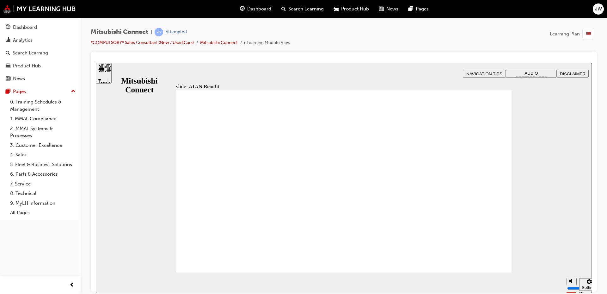
drag, startPoint x: 189, startPoint y: 162, endPoint x: 236, endPoint y: 179, distance: 49.3
drag, startPoint x: 227, startPoint y: 179, endPoint x: 251, endPoint y: 172, distance: 24.9
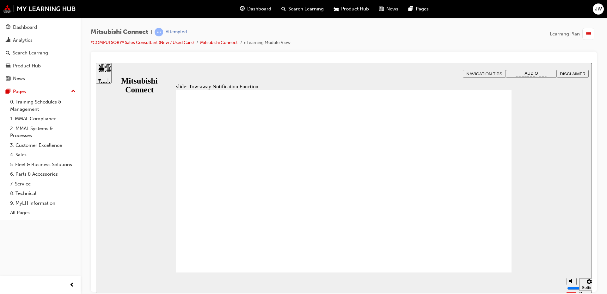
drag, startPoint x: 234, startPoint y: 157, endPoint x: 322, endPoint y: 182, distance: 90.9
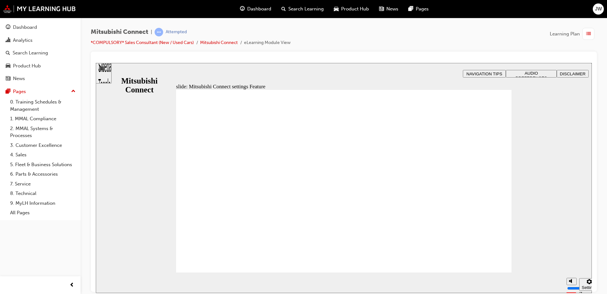
drag, startPoint x: 259, startPoint y: 198, endPoint x: 321, endPoint y: 158, distance: 74.3
drag, startPoint x: 240, startPoint y: 207, endPoint x: 395, endPoint y: 195, distance: 154.8
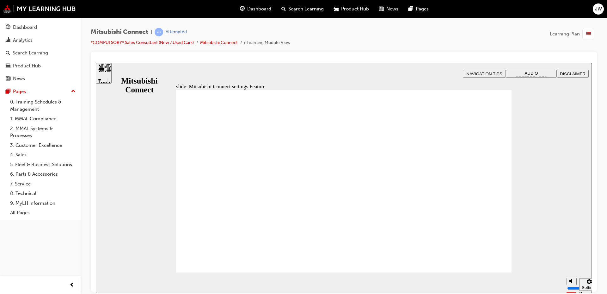
drag, startPoint x: 240, startPoint y: 170, endPoint x: 375, endPoint y: 200, distance: 138.7
drag, startPoint x: 257, startPoint y: 192, endPoint x: 338, endPoint y: 160, distance: 87.4
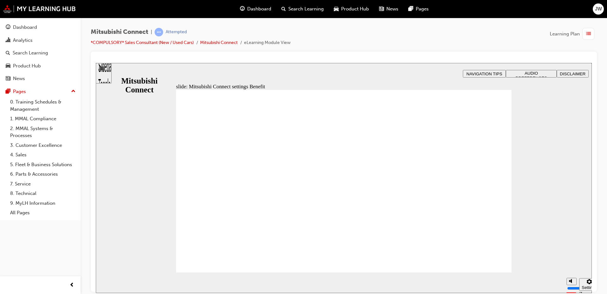
radio input "true"
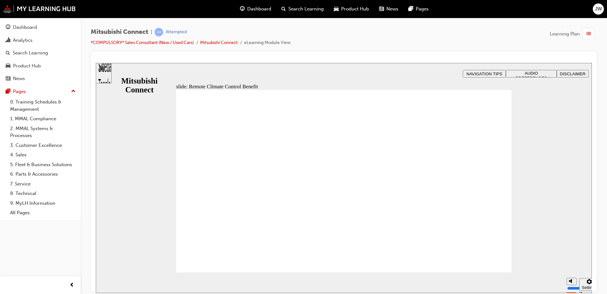
drag, startPoint x: 480, startPoint y: 254, endPoint x: 480, endPoint y: 257, distance: 3.2
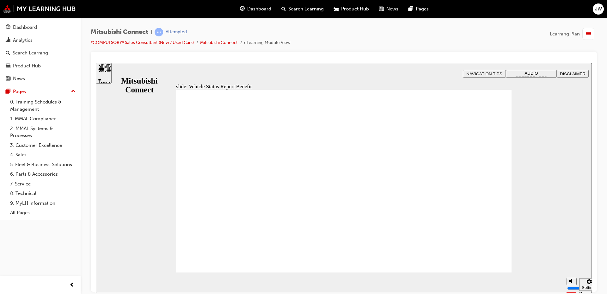
drag, startPoint x: 476, startPoint y: 259, endPoint x: 473, endPoint y: 260, distance: 3.3
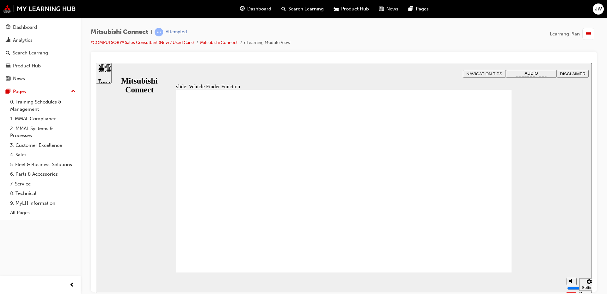
checkbox input "true"
checkbox input "false"
checkbox input "true"
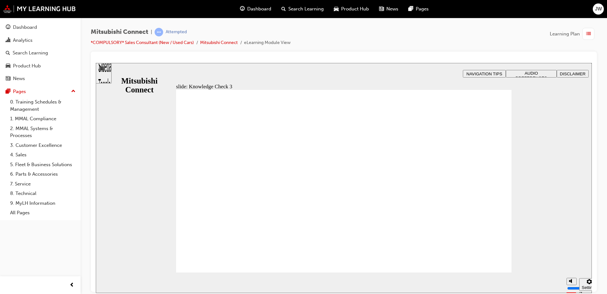
checkbox input "true"
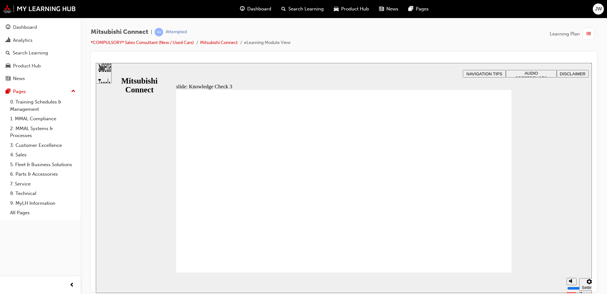
checkbox input "false"
checkbox input "true"
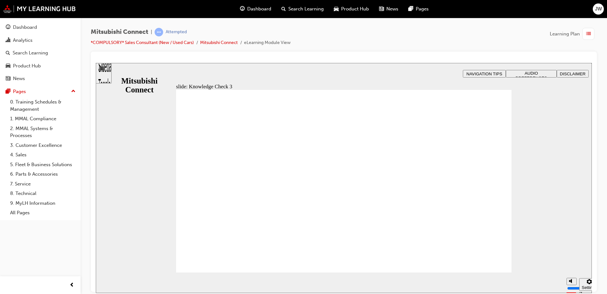
checkbox input "true"
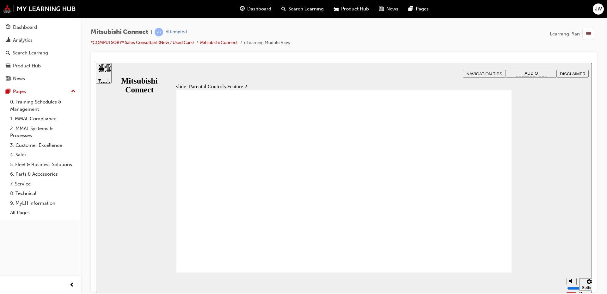
drag, startPoint x: 237, startPoint y: 220, endPoint x: 231, endPoint y: 225, distance: 7.6
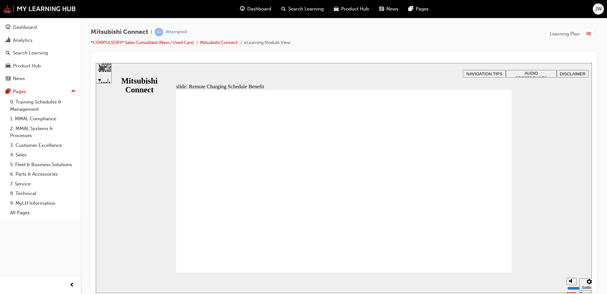
drag, startPoint x: 468, startPoint y: 250, endPoint x: 476, endPoint y: 260, distance: 12.8
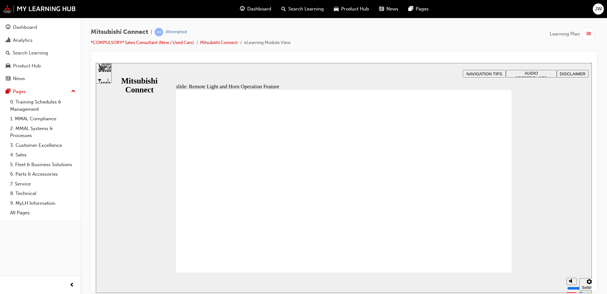
drag, startPoint x: 494, startPoint y: 265, endPoint x: 494, endPoint y: 270, distance: 5.4
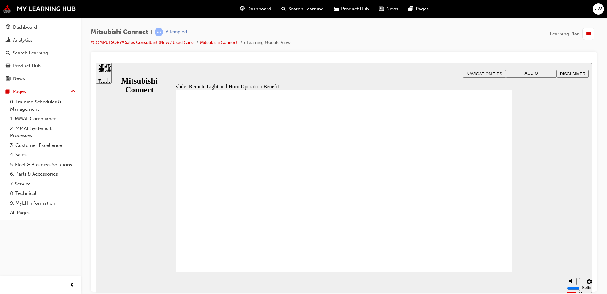
radio input "false"
radio input "true"
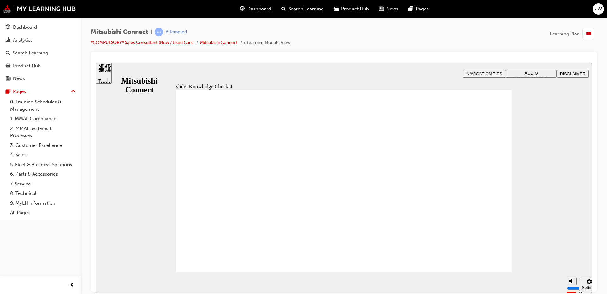
drag, startPoint x: 481, startPoint y: 265, endPoint x: 477, endPoint y: 264, distance: 4.5
drag, startPoint x: 570, startPoint y: 248, endPoint x: 570, endPoint y: 244, distance: 4.1
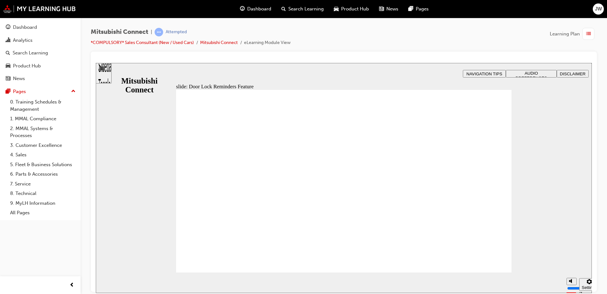
click at [570, 244] on div "slide: Door Lock Reminders Feature Rectangle 1 B N Rectangle 2 Rectangle 3 Door…" at bounding box center [344, 178] width 496 height 230
drag, startPoint x: 482, startPoint y: 261, endPoint x: 478, endPoint y: 263, distance: 3.7
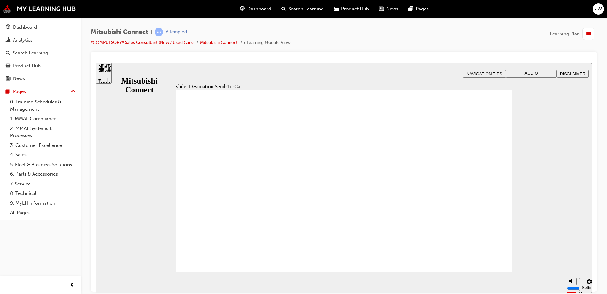
drag, startPoint x: 480, startPoint y: 258, endPoint x: 481, endPoint y: 255, distance: 3.5
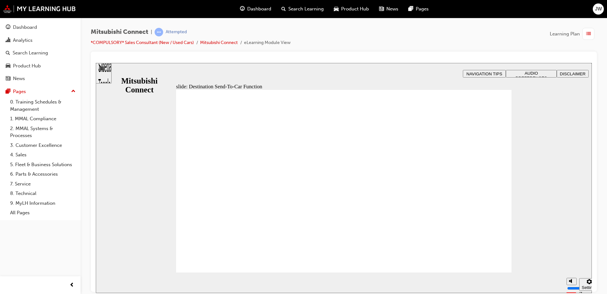
drag, startPoint x: 356, startPoint y: 207, endPoint x: 241, endPoint y: 200, distance: 115.9
drag, startPoint x: 258, startPoint y: 190, endPoint x: 250, endPoint y: 194, distance: 8.4
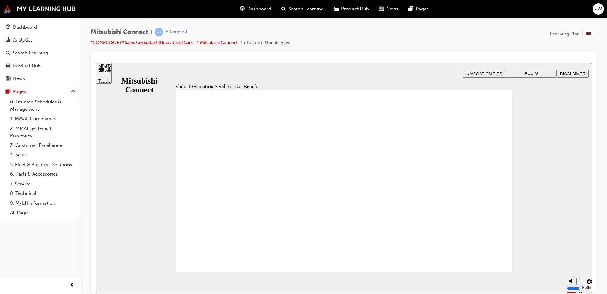
drag, startPoint x: 265, startPoint y: 183, endPoint x: 245, endPoint y: 190, distance: 20.9
drag, startPoint x: 262, startPoint y: 182, endPoint x: 378, endPoint y: 192, distance: 116.8
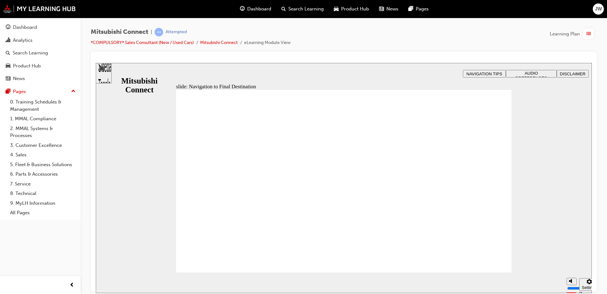
drag, startPoint x: 472, startPoint y: 251, endPoint x: 479, endPoint y: 260, distance: 11.7
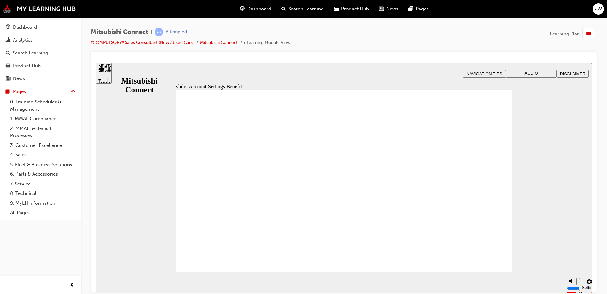
checkbox input "true"
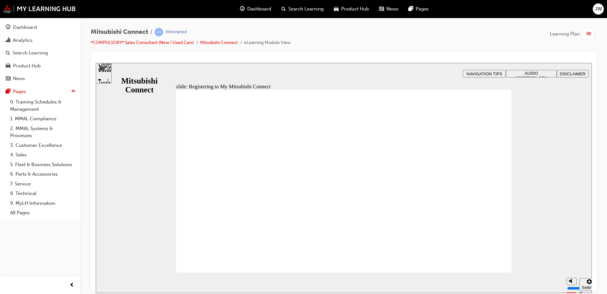
drag, startPoint x: 491, startPoint y: 259, endPoint x: 423, endPoint y: 229, distance: 74.4
drag, startPoint x: 498, startPoint y: 262, endPoint x: 495, endPoint y: 259, distance: 4.3
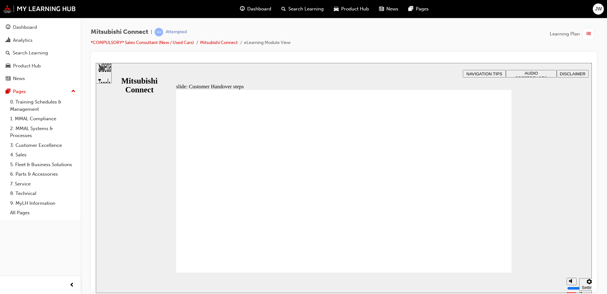
click at [496, 259] on span "Rectangle 1 B N Rectangle 2 Rectangle 3 Customer handover steps Here’s a quick …" at bounding box center [344, 278] width 336 height 378
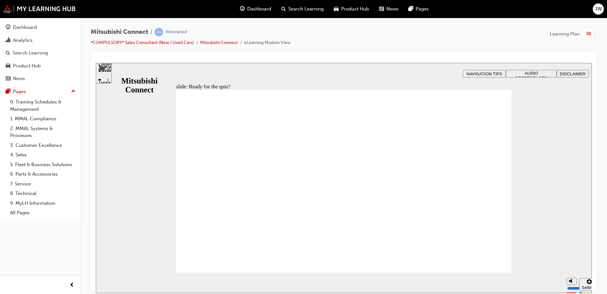
drag, startPoint x: 496, startPoint y: 258, endPoint x: 477, endPoint y: 213, distance: 49.4
drag, startPoint x: 485, startPoint y: 260, endPoint x: 369, endPoint y: 142, distance: 165.3
radio input "true"
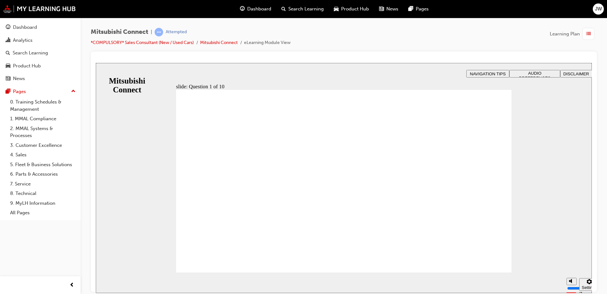
checkbox input "true"
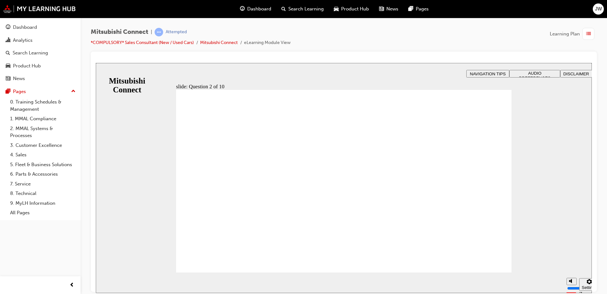
checkbox input "true"
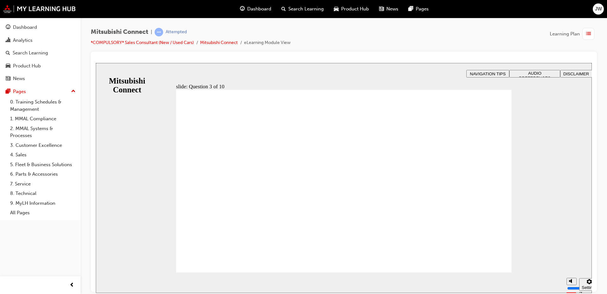
drag, startPoint x: 230, startPoint y: 265, endPoint x: 226, endPoint y: 262, distance: 5.1
drag, startPoint x: 479, startPoint y: 259, endPoint x: 352, endPoint y: 229, distance: 130.6
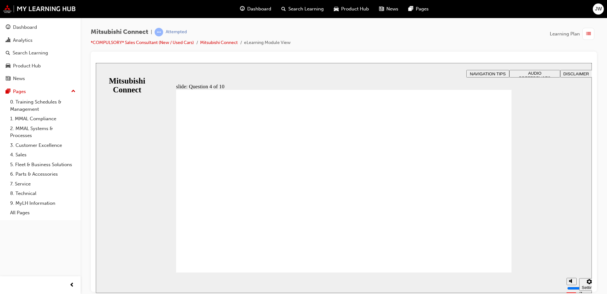
radio input "true"
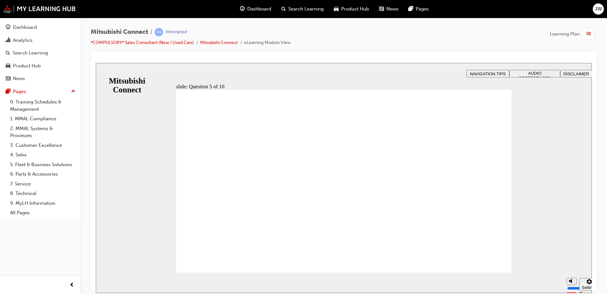
checkbox input "true"
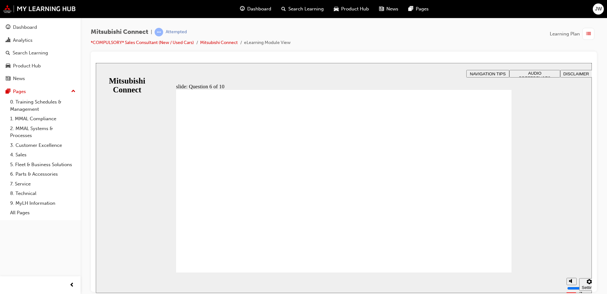
checkbox input "true"
drag, startPoint x: 300, startPoint y: 122, endPoint x: 284, endPoint y: 127, distance: 16.8
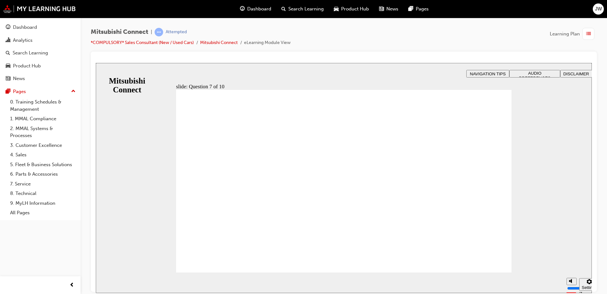
drag, startPoint x: 280, startPoint y: 129, endPoint x: 290, endPoint y: 133, distance: 10.9
checkbox input "true"
drag, startPoint x: 263, startPoint y: 220, endPoint x: 264, endPoint y: 214, distance: 6.0
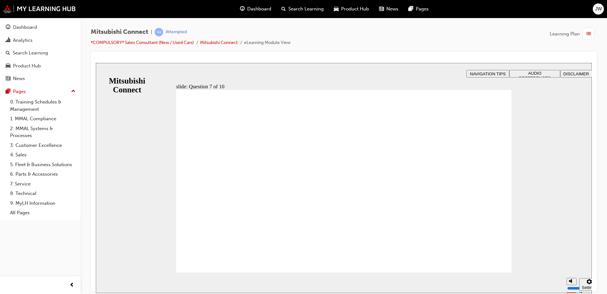
checkbox input "true"
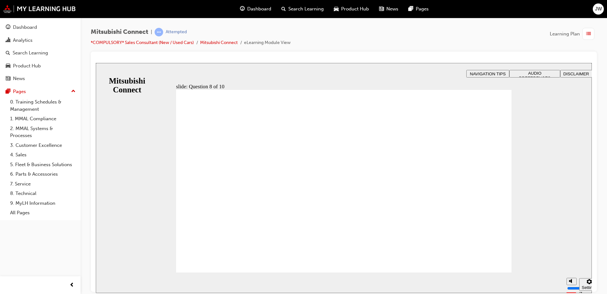
radio input "true"
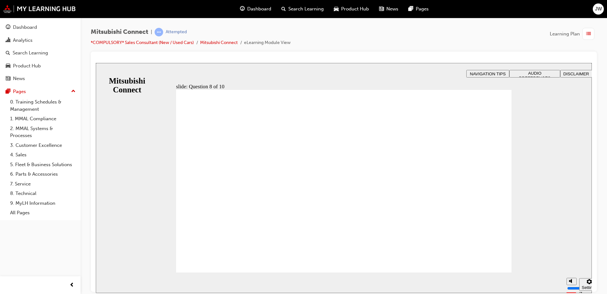
radio input "true"
drag, startPoint x: 231, startPoint y: 245, endPoint x: 232, endPoint y: 249, distance: 4.2
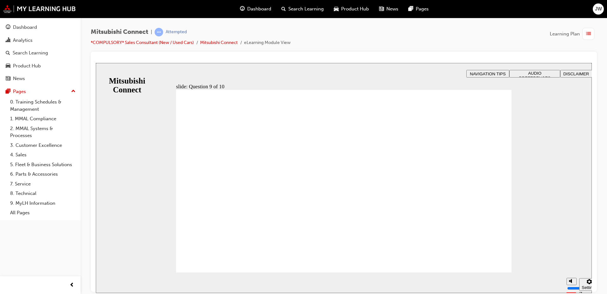
checkbox input "true"
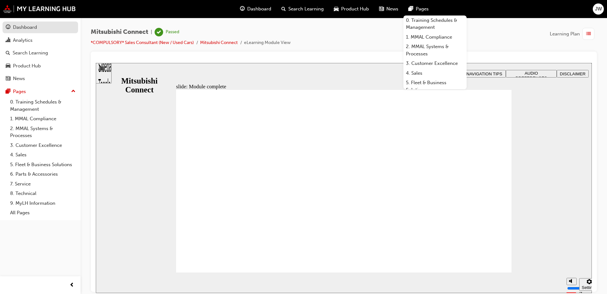
click at [33, 31] on link "Dashboard" at bounding box center [41, 28] width 76 height 12
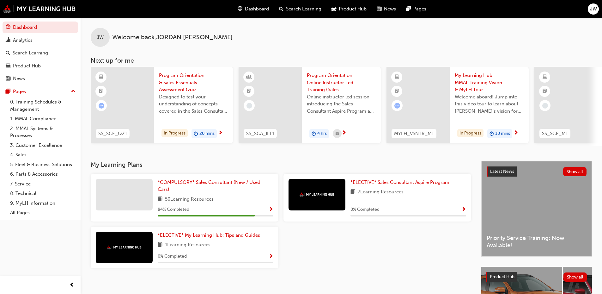
click at [334, 65] on div "JW Welcome back , JORDAN WILLIAMS Next up for me SS_SCE_QZ1 Program Orientation…" at bounding box center [342, 82] width 522 height 128
click at [215, 168] on h3 "My Learning Plans" at bounding box center [281, 164] width 381 height 7
click at [206, 187] on span "*COMPULSORY* Sales Consultant (New / Used Cars)" at bounding box center [209, 185] width 103 height 13
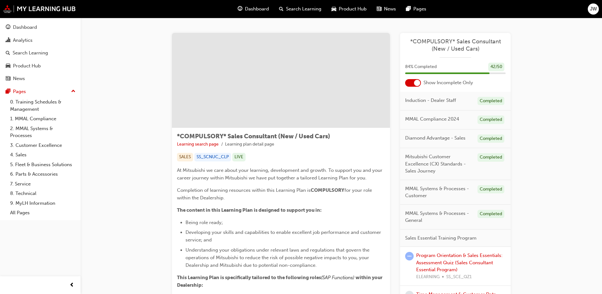
click at [411, 85] on div at bounding box center [413, 83] width 16 height 8
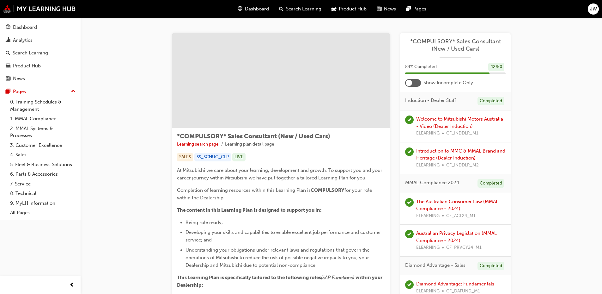
click at [411, 84] on div at bounding box center [409, 83] width 6 height 6
